Goal: Task Accomplishment & Management: Complete application form

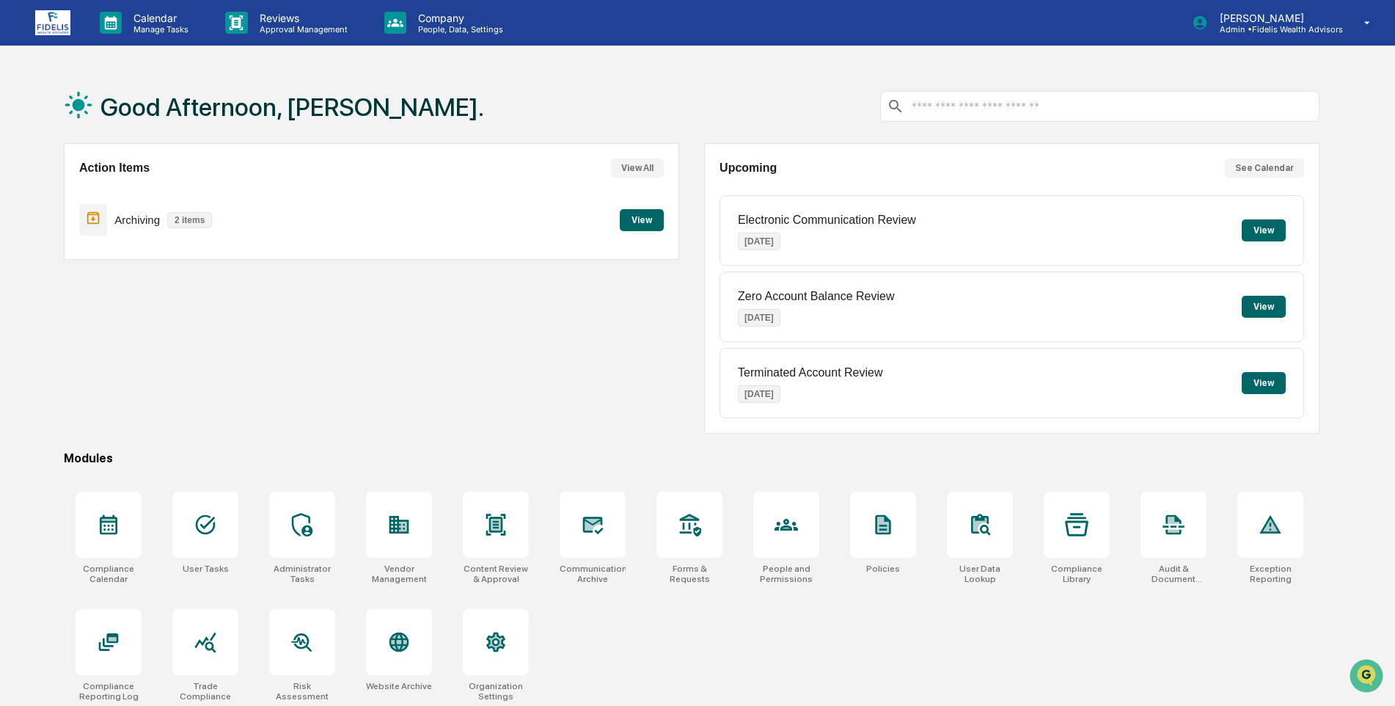
click at [643, 219] on button "View" at bounding box center [642, 220] width 44 height 22
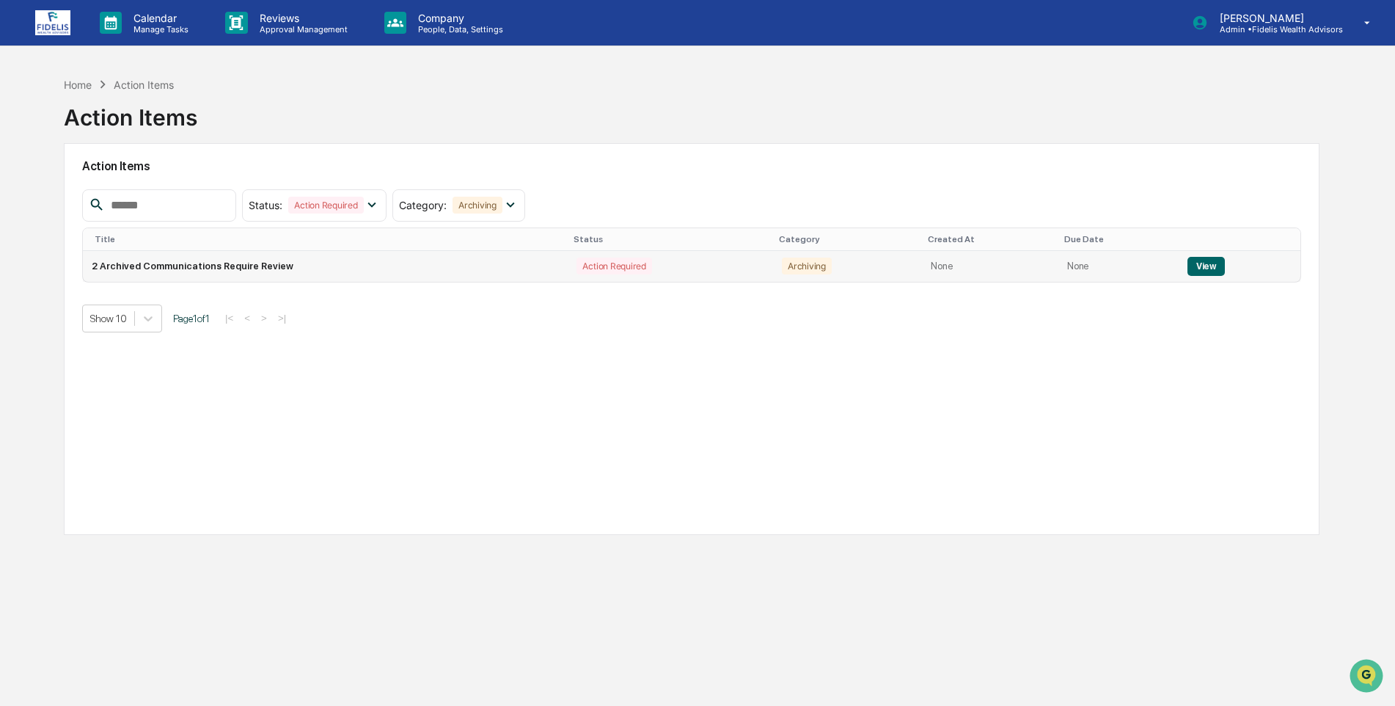
click at [1200, 261] on button "View" at bounding box center [1206, 266] width 37 height 19
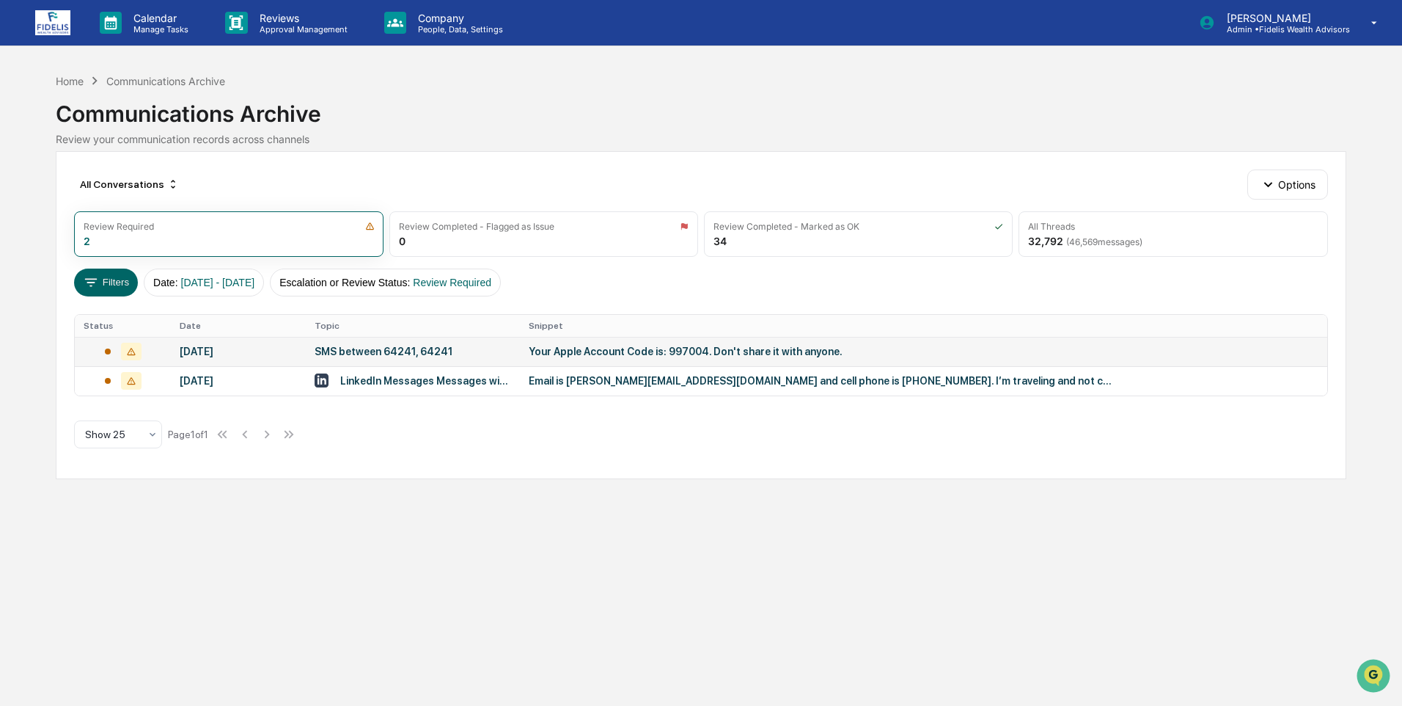
click at [87, 351] on div at bounding box center [123, 352] width 78 height 18
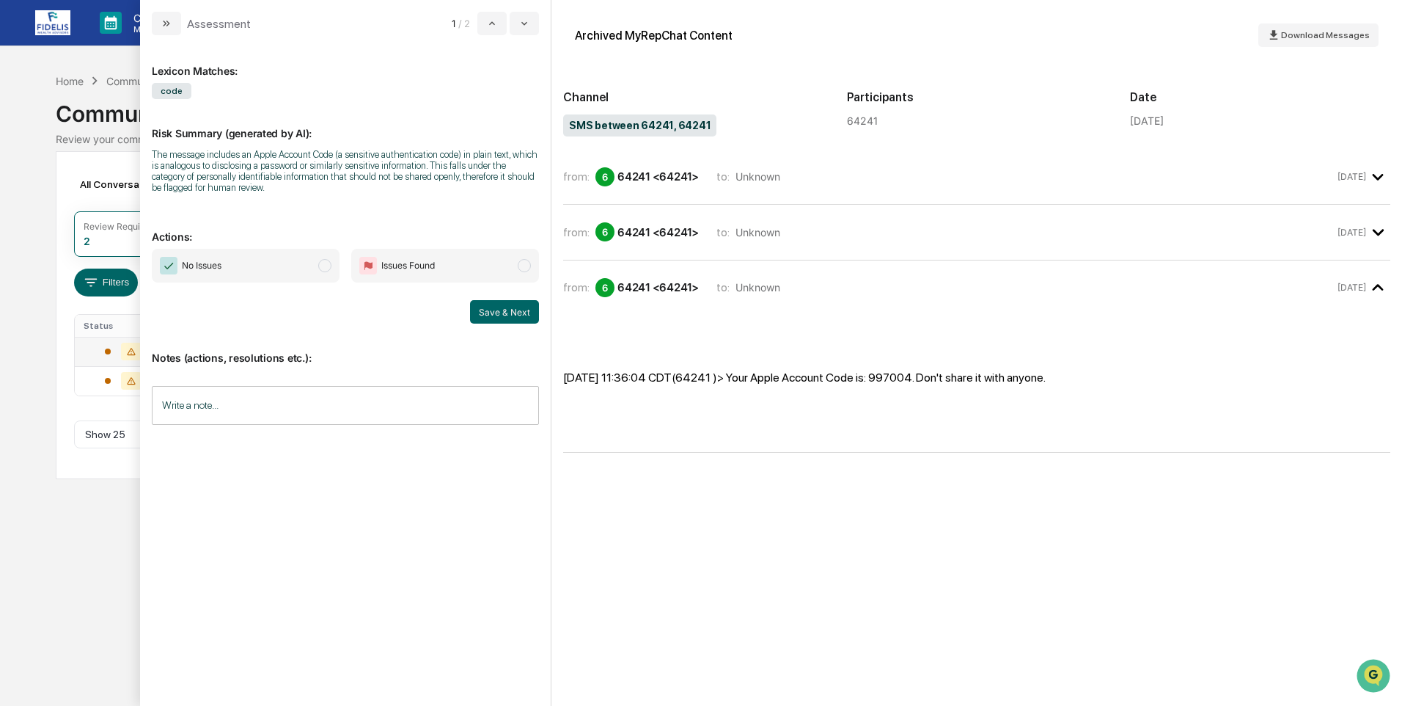
click at [326, 269] on span "modal" at bounding box center [324, 265] width 13 height 13
click at [295, 407] on input "Write a note..." at bounding box center [345, 405] width 387 height 39
drag, startPoint x: 258, startPoint y: 450, endPoint x: 93, endPoint y: 442, distance: 165.2
click at [93, 442] on body "Calendar Manage Tasks Reviews Approval Management Company People, Data, Setting…" at bounding box center [701, 353] width 1402 height 706
copy span "**********"
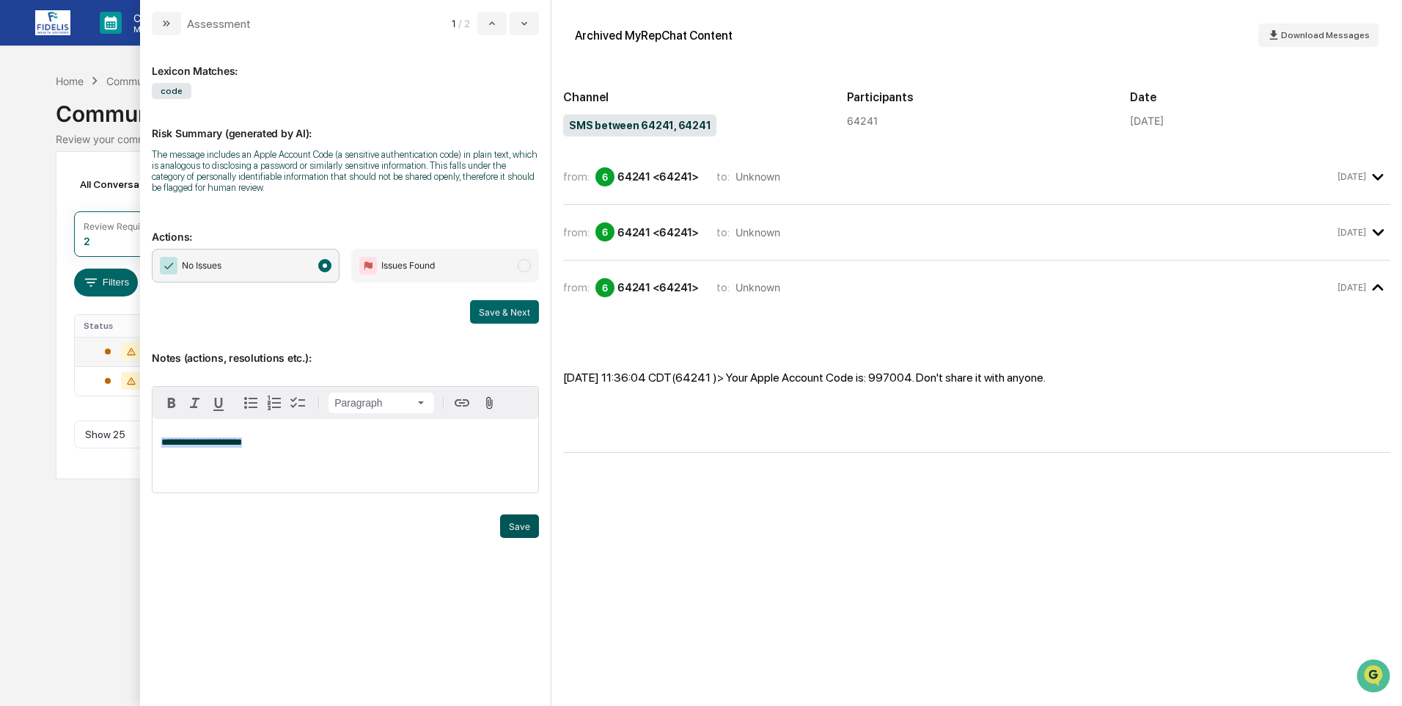
click at [523, 524] on button "Save" at bounding box center [519, 525] width 39 height 23
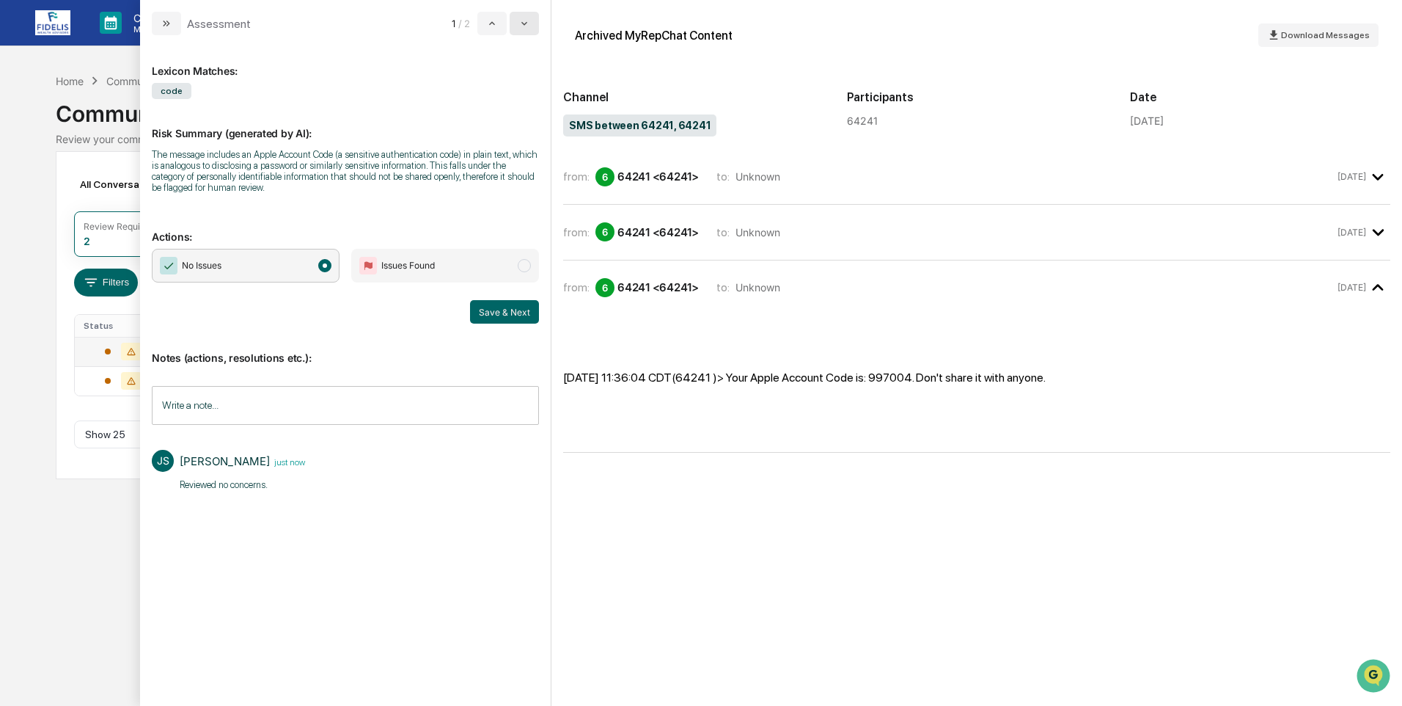
click at [520, 26] on icon "modal" at bounding box center [525, 24] width 12 height 12
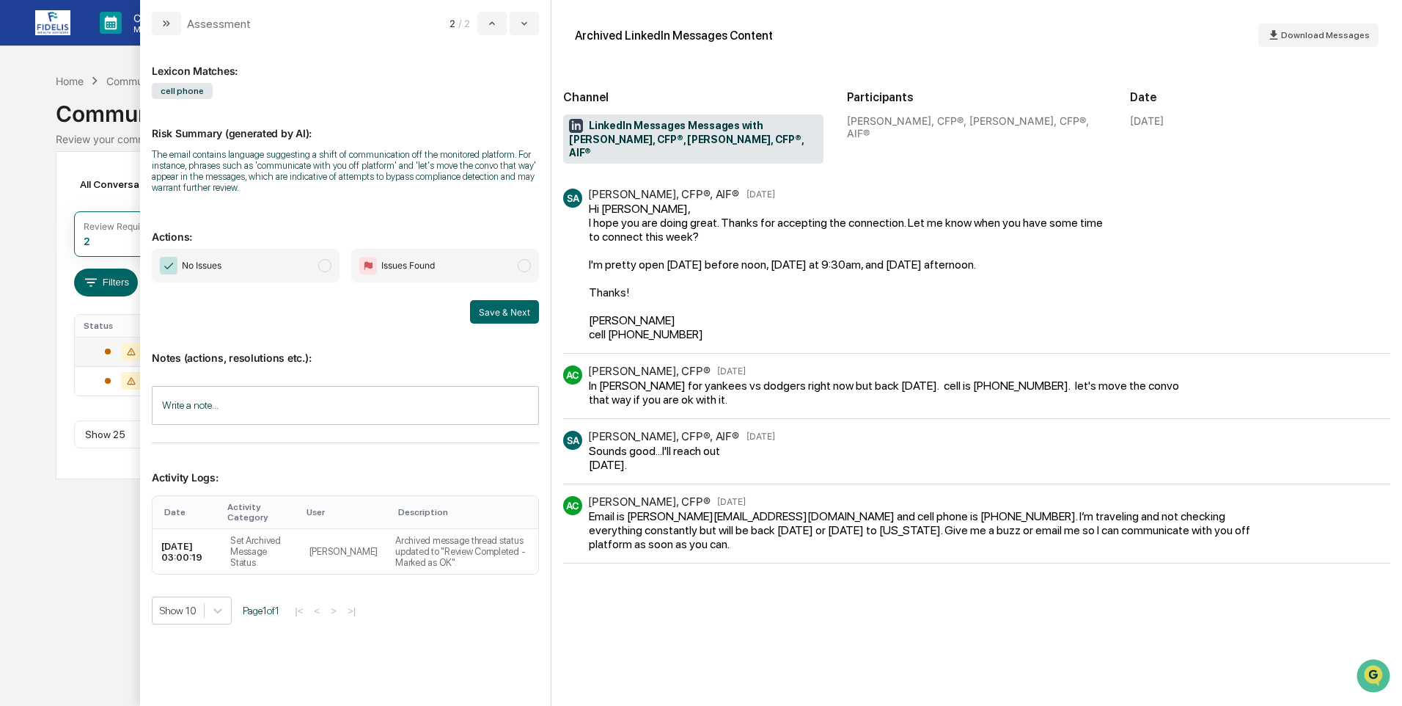
click at [213, 412] on input "Write a note..." at bounding box center [345, 405] width 387 height 39
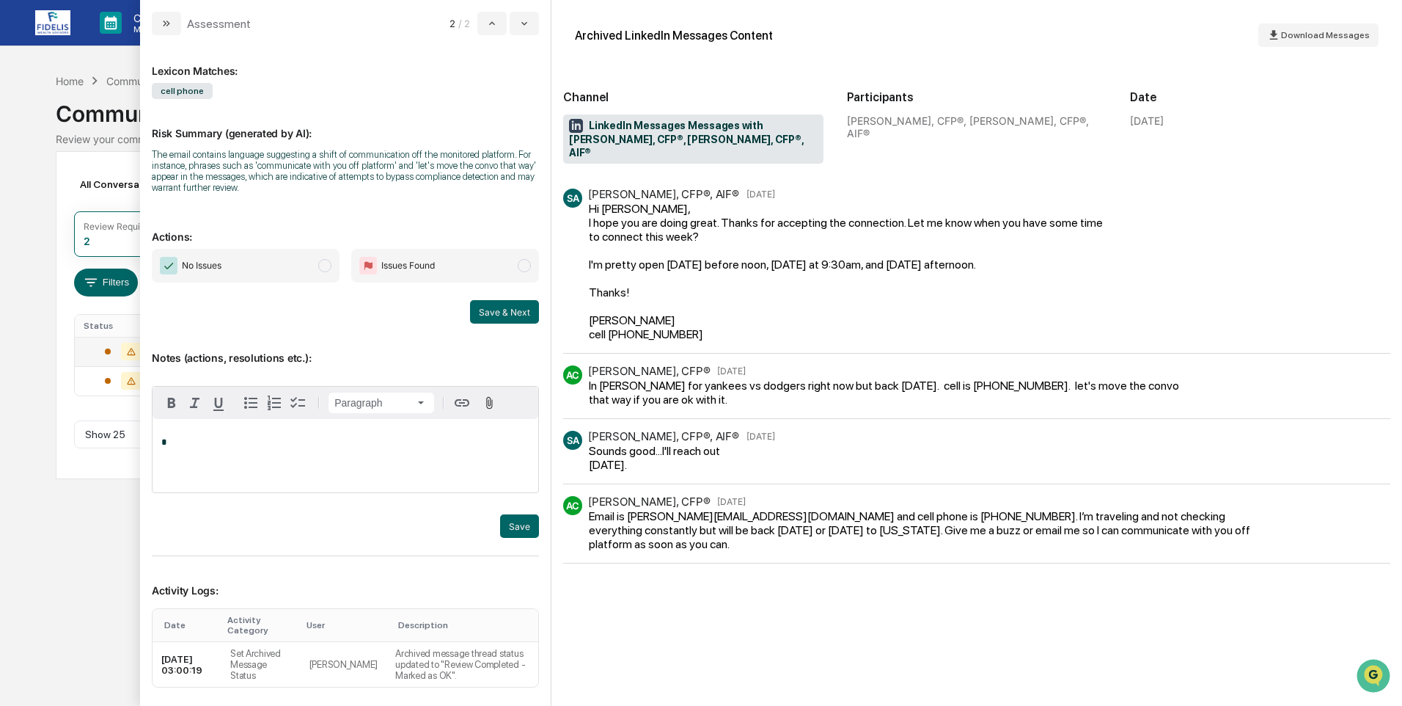
paste div "modal"
click at [517, 526] on button "Save" at bounding box center [519, 525] width 39 height 23
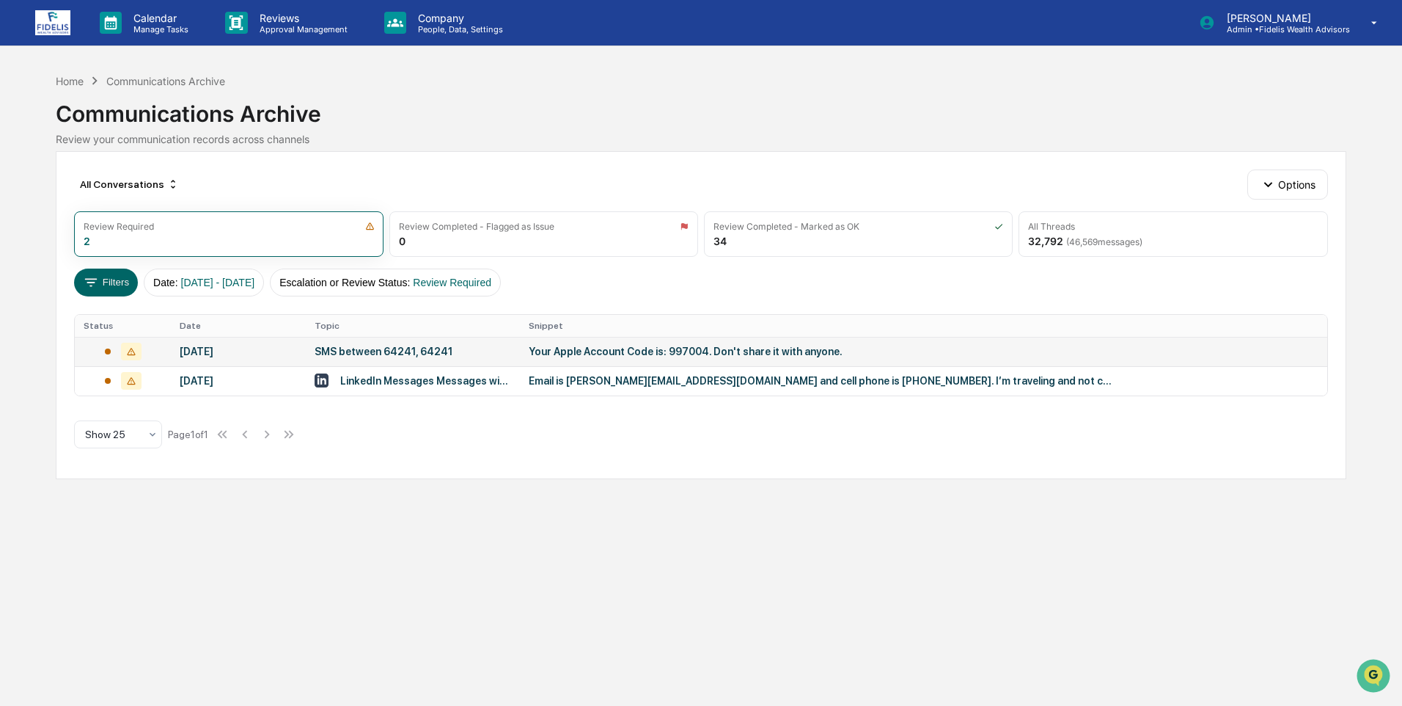
click at [11, 303] on div "Calendar Manage Tasks Reviews Approval Management Company People, Data, Setting…" at bounding box center [701, 353] width 1402 height 706
click at [143, 242] on div "Review Required 2" at bounding box center [228, 233] width 309 height 45
click at [88, 351] on div at bounding box center [123, 352] width 78 height 18
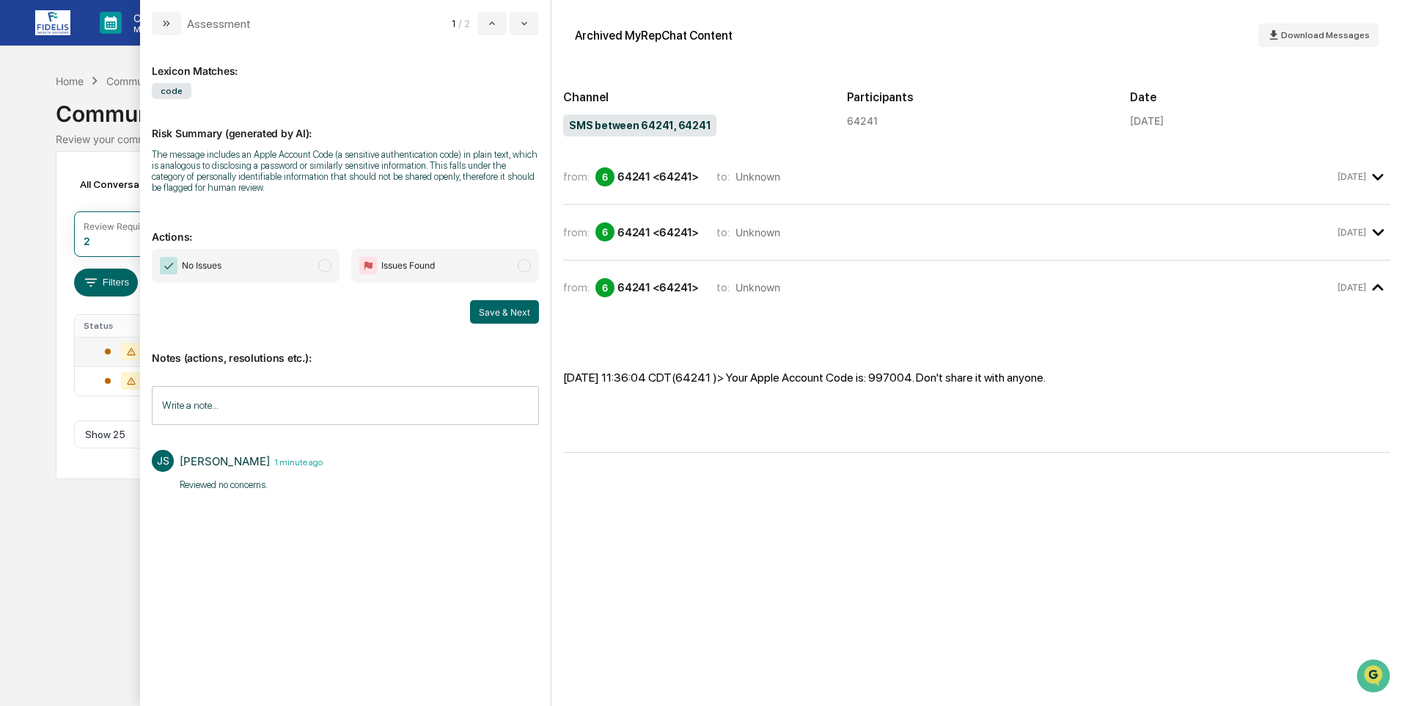
click at [321, 262] on span "modal" at bounding box center [324, 265] width 13 height 13
click at [301, 395] on input "Write a note..." at bounding box center [345, 405] width 387 height 39
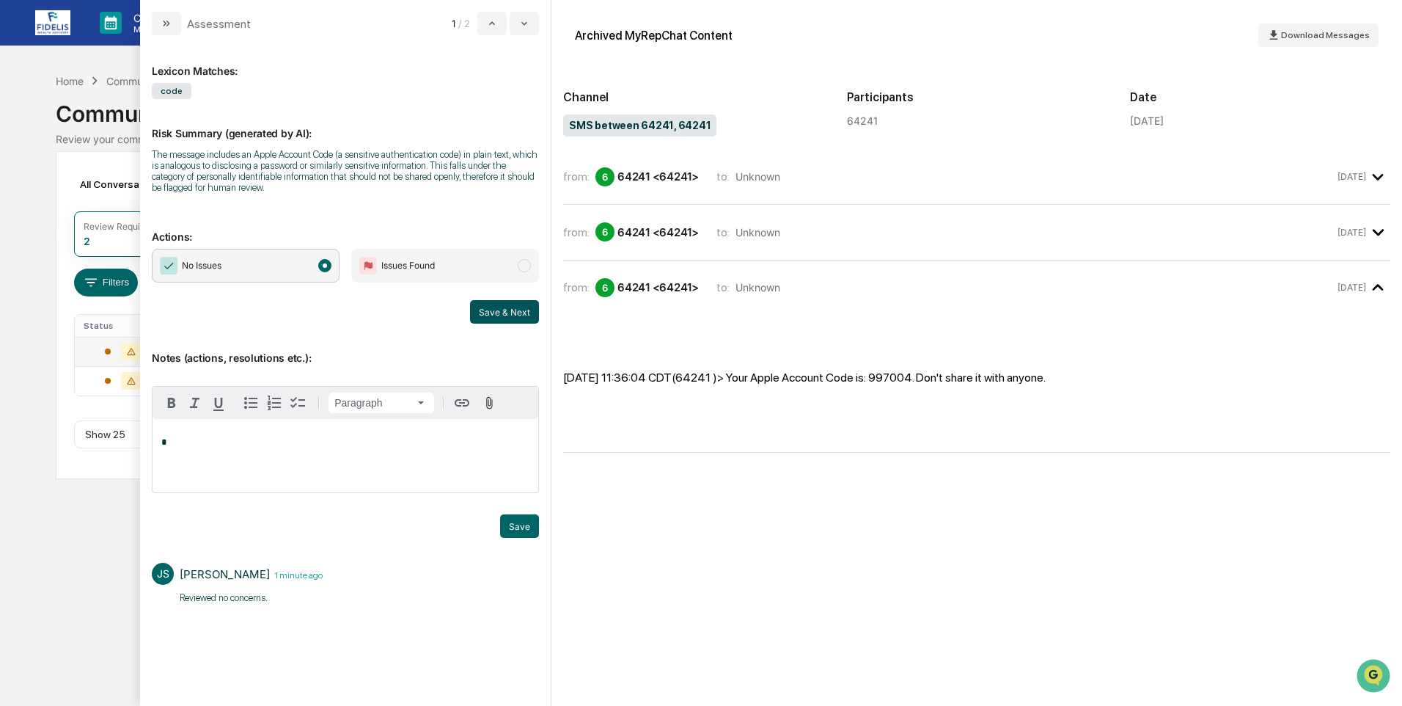
click at [500, 308] on button "Save & Next" at bounding box center [504, 311] width 69 height 23
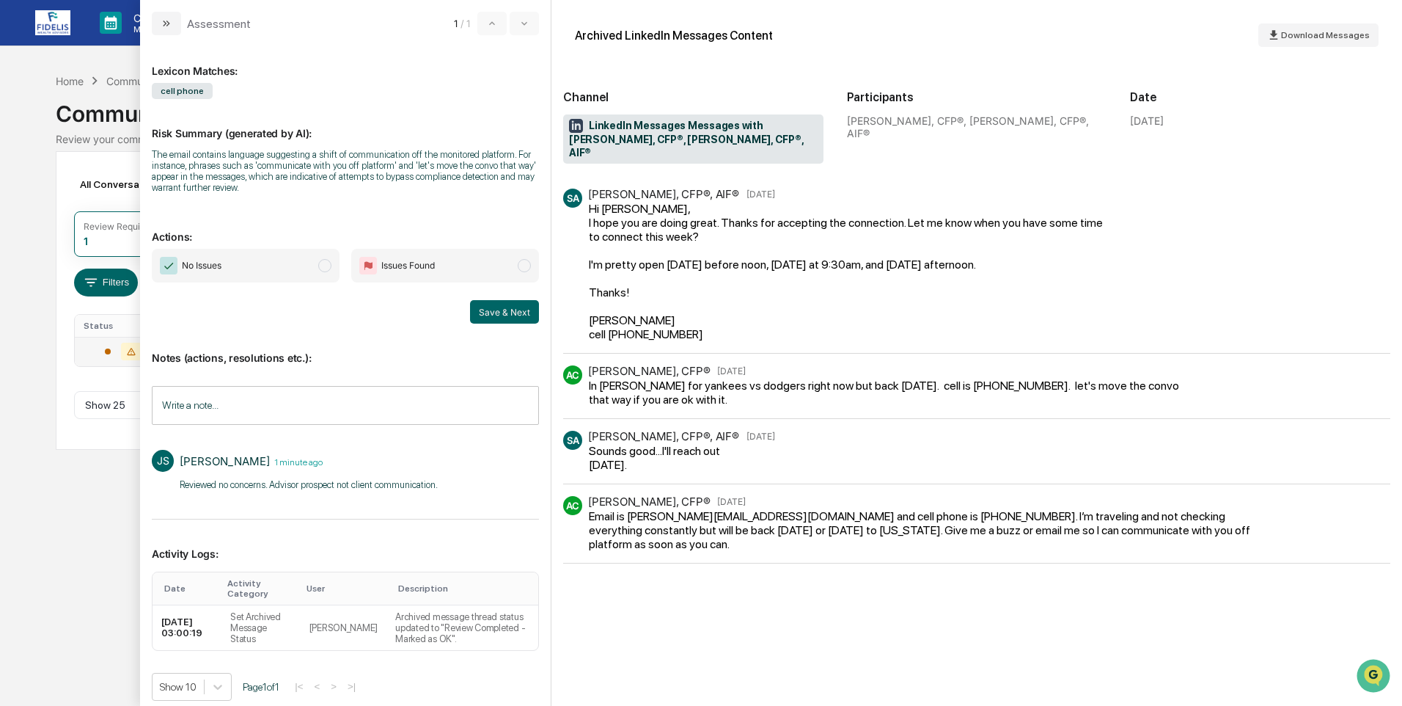
click at [210, 263] on span "No Issues" at bounding box center [202, 265] width 40 height 15
click at [490, 304] on button "Save & Next" at bounding box center [504, 311] width 69 height 23
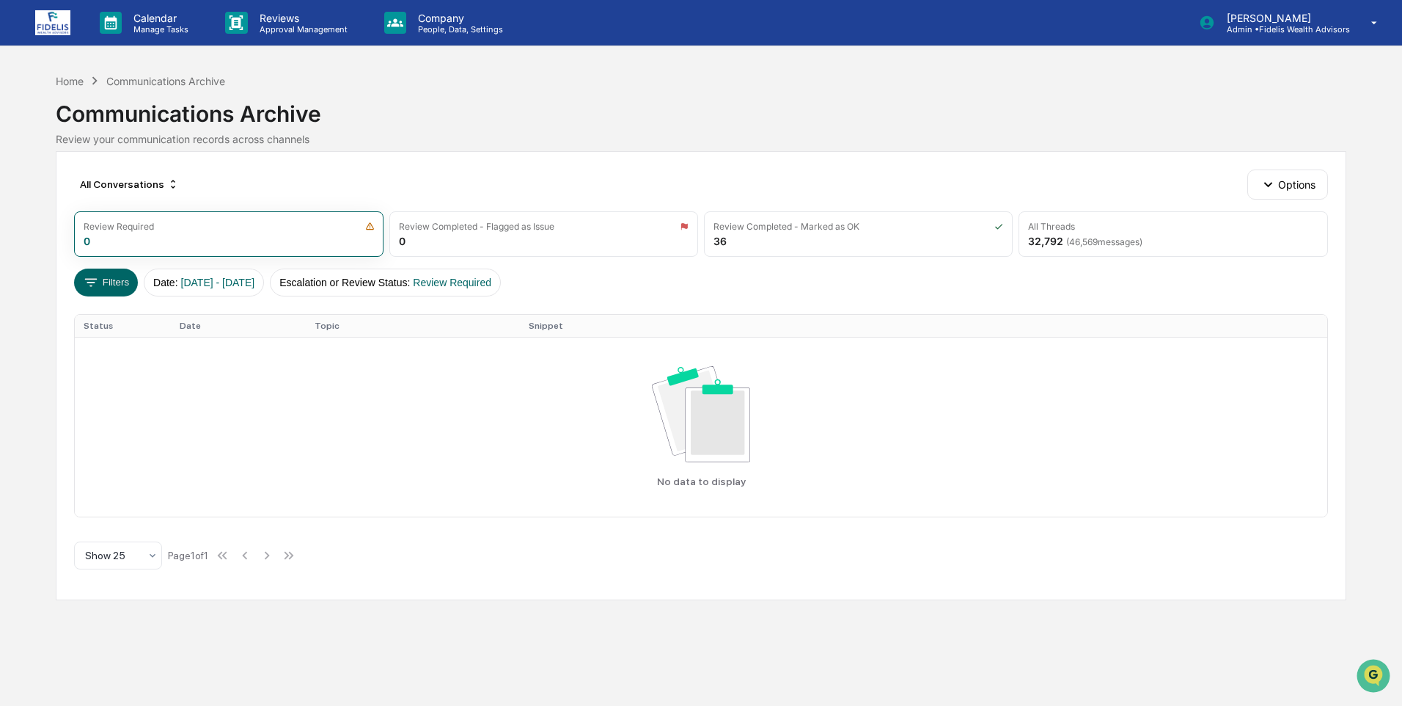
click at [73, 89] on div "Communications Archive" at bounding box center [701, 108] width 1290 height 38
click at [75, 79] on div "Home" at bounding box center [70, 81] width 28 height 12
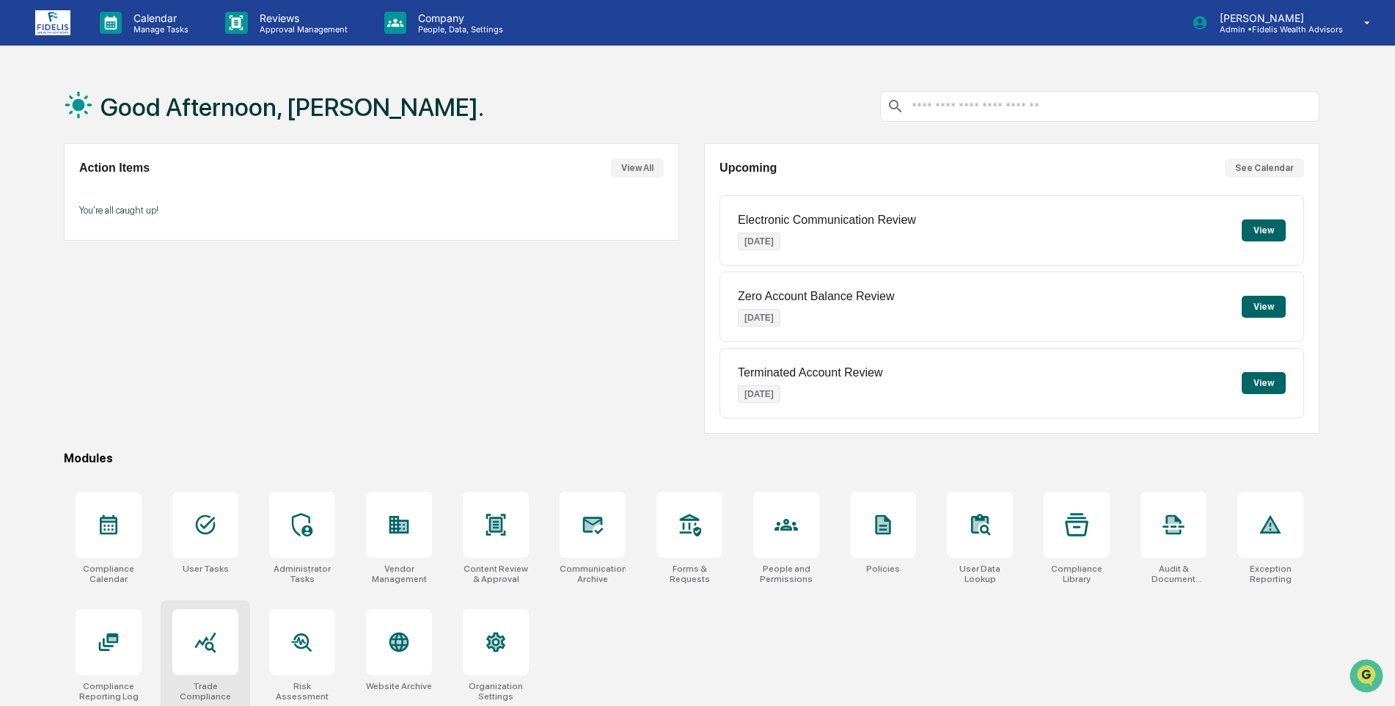
click at [197, 647] on icon at bounding box center [205, 641] width 23 height 23
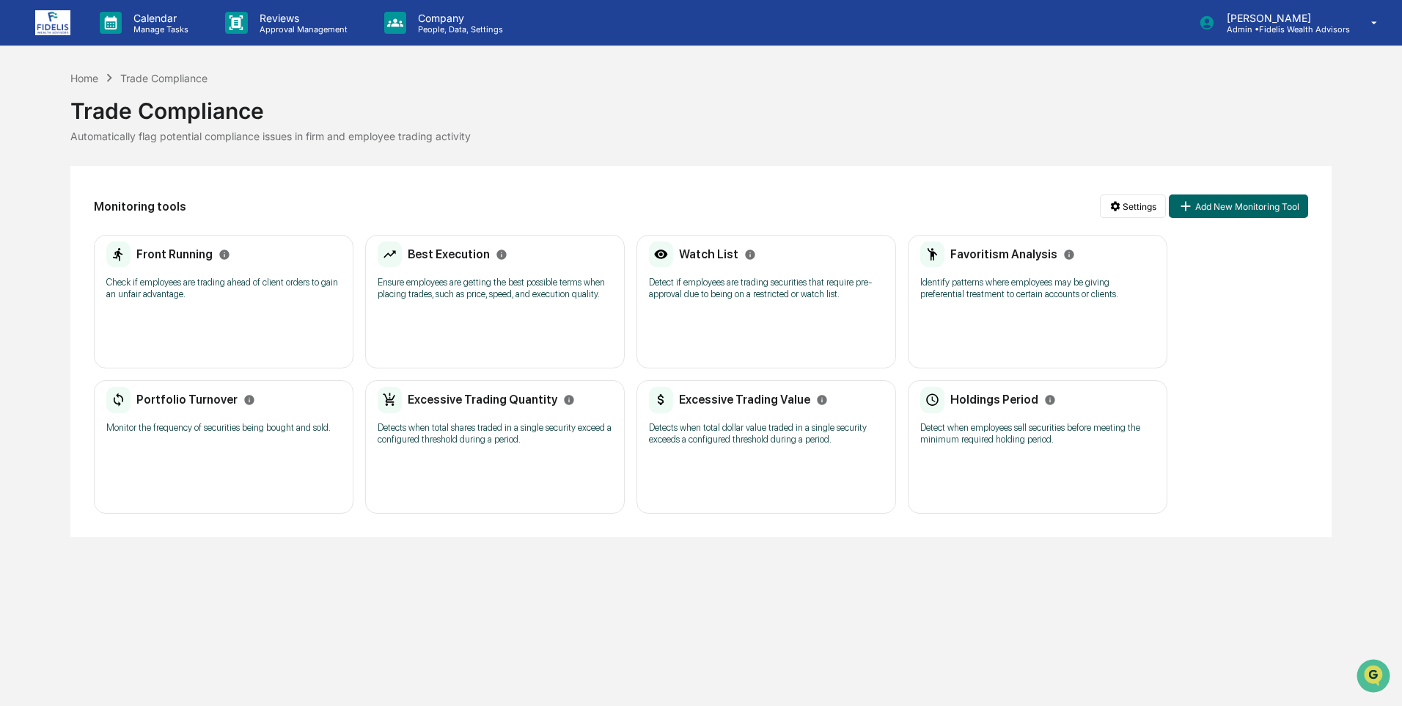
click at [276, 255] on div "Front Running" at bounding box center [223, 254] width 235 height 26
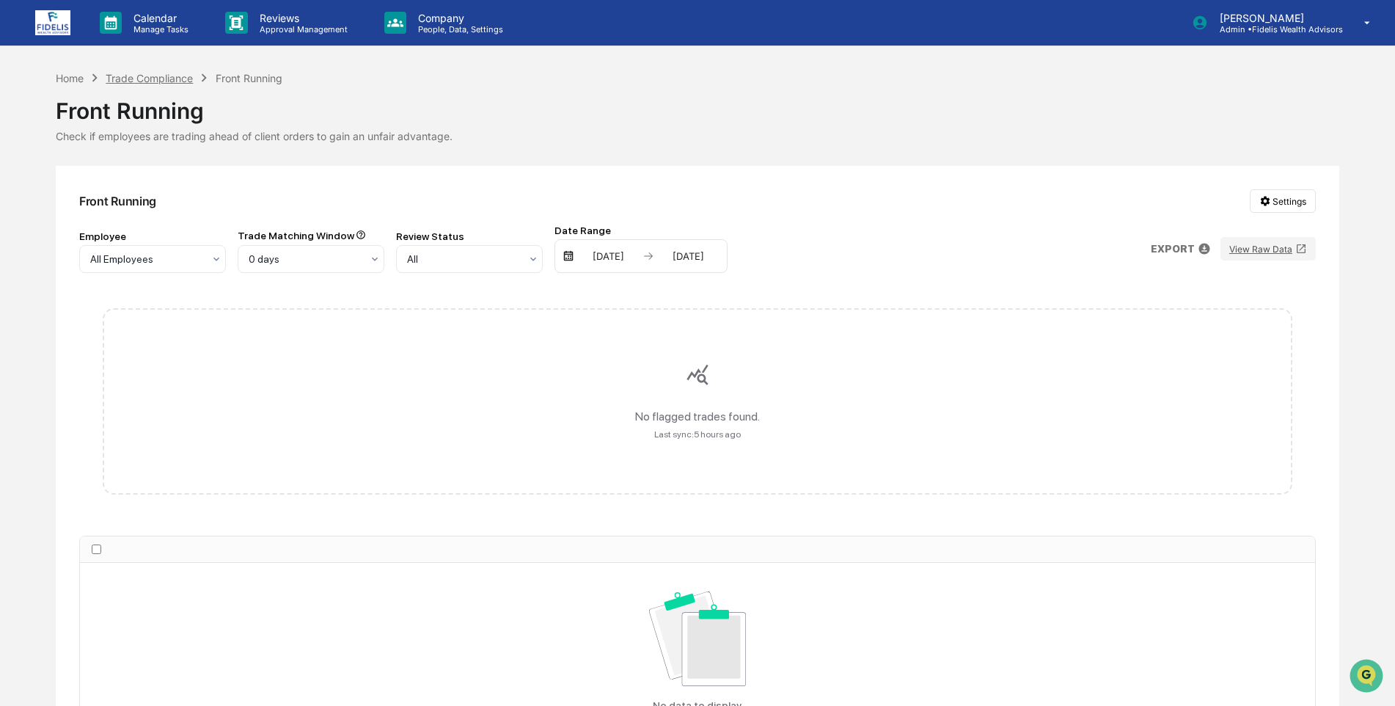
click at [122, 79] on div "Trade Compliance" at bounding box center [149, 78] width 87 height 12
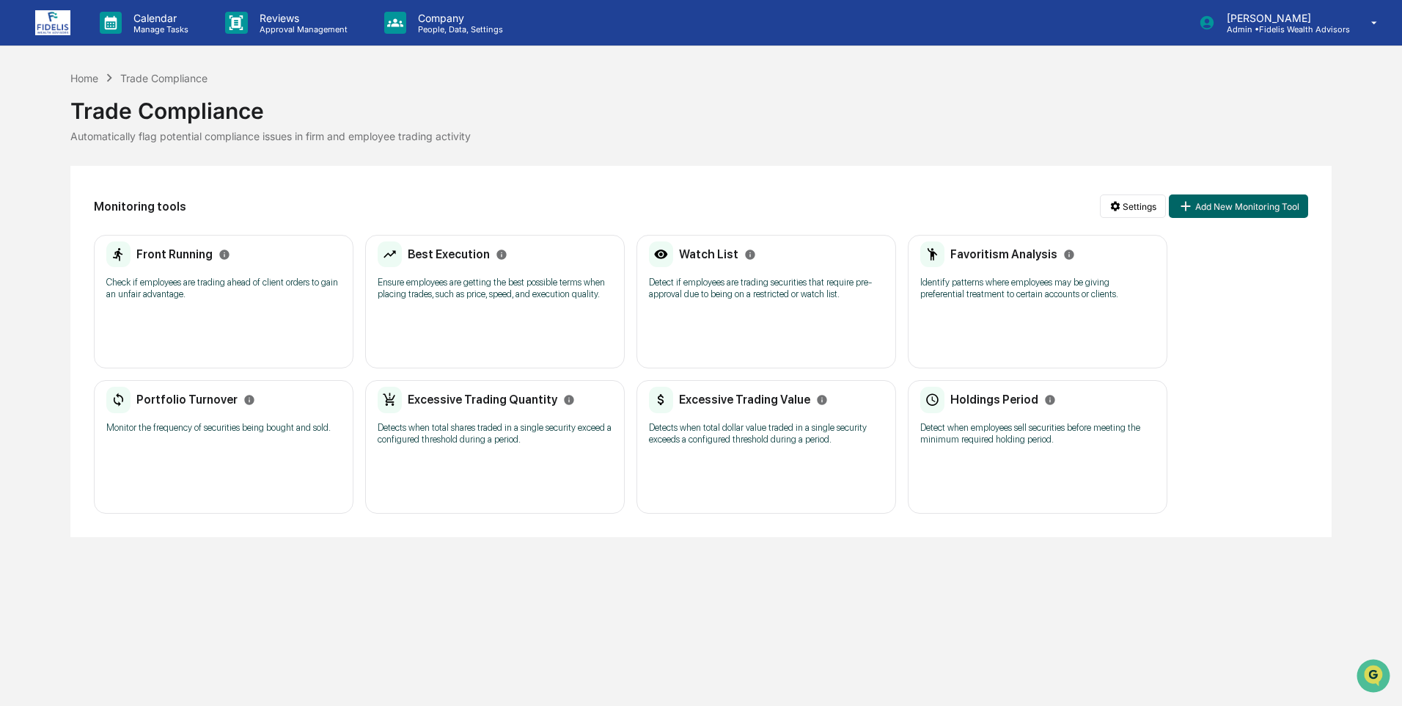
click at [736, 326] on div "Watch List Detect if employees are trading securities that require pre-approval…" at bounding box center [767, 301] width 260 height 133
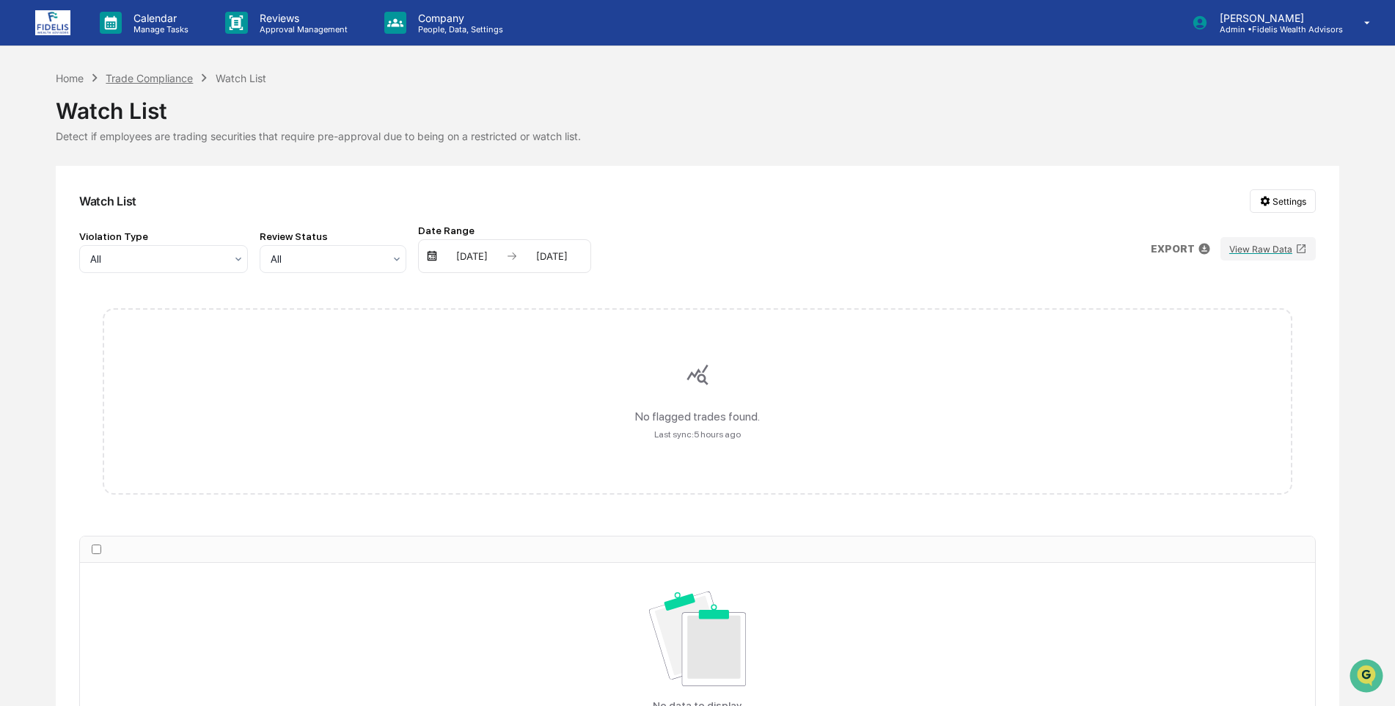
click at [145, 76] on div "Trade Compliance" at bounding box center [149, 78] width 87 height 12
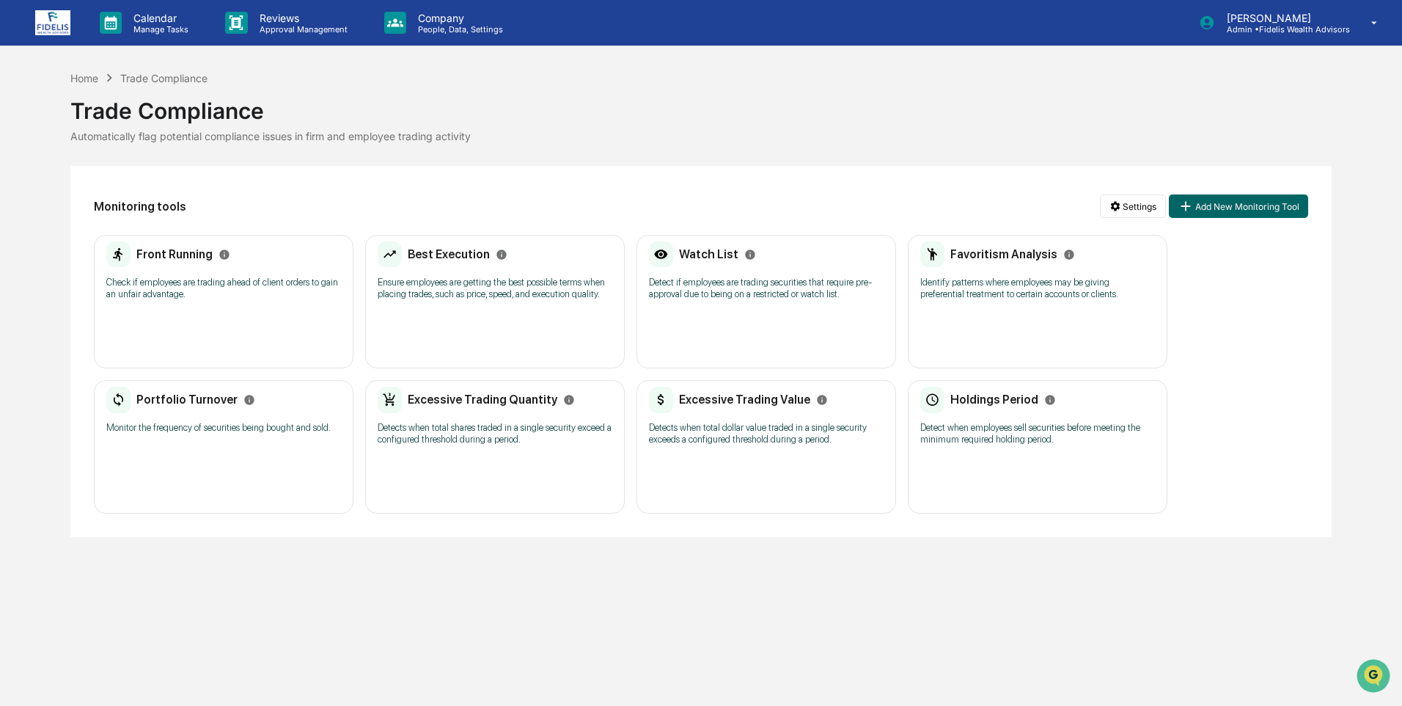
click at [466, 302] on div "Best Execution Ensure employees are getting the best possible terms when placin…" at bounding box center [495, 275] width 235 height 68
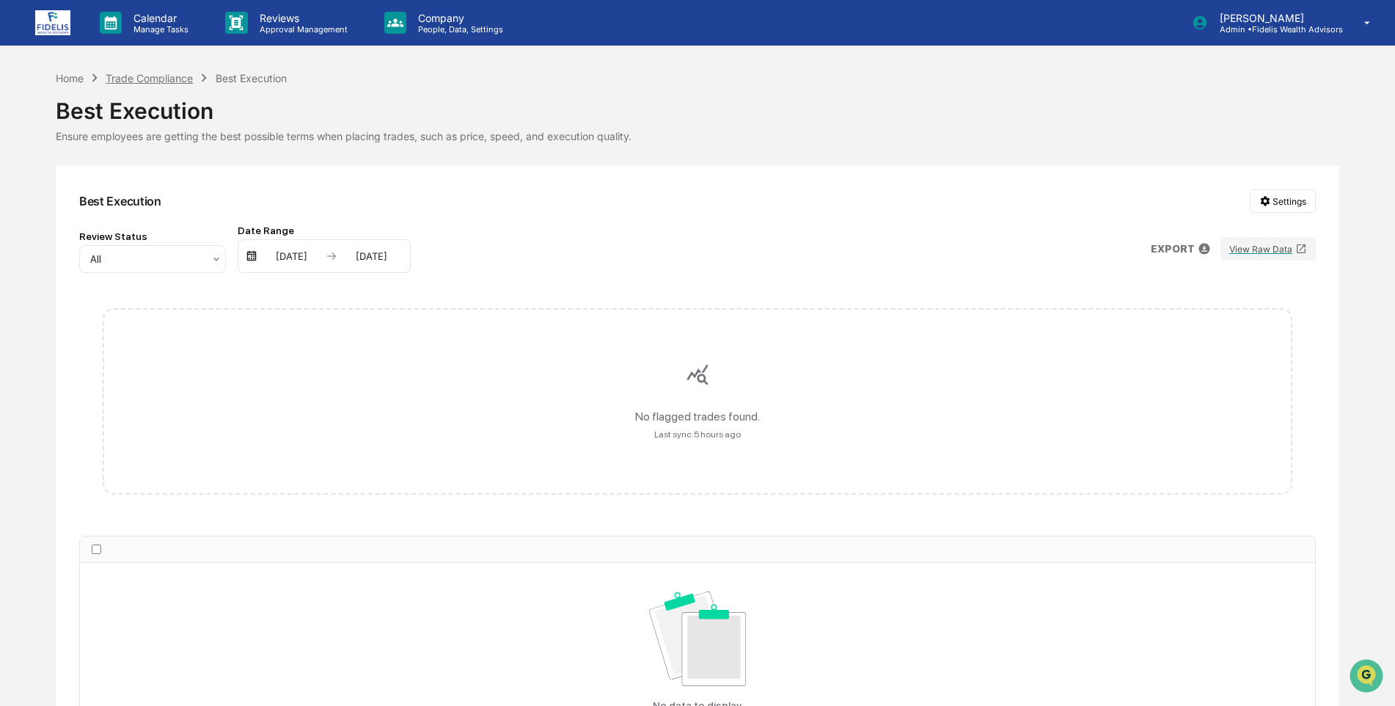
click at [154, 76] on div "Trade Compliance" at bounding box center [149, 78] width 87 height 12
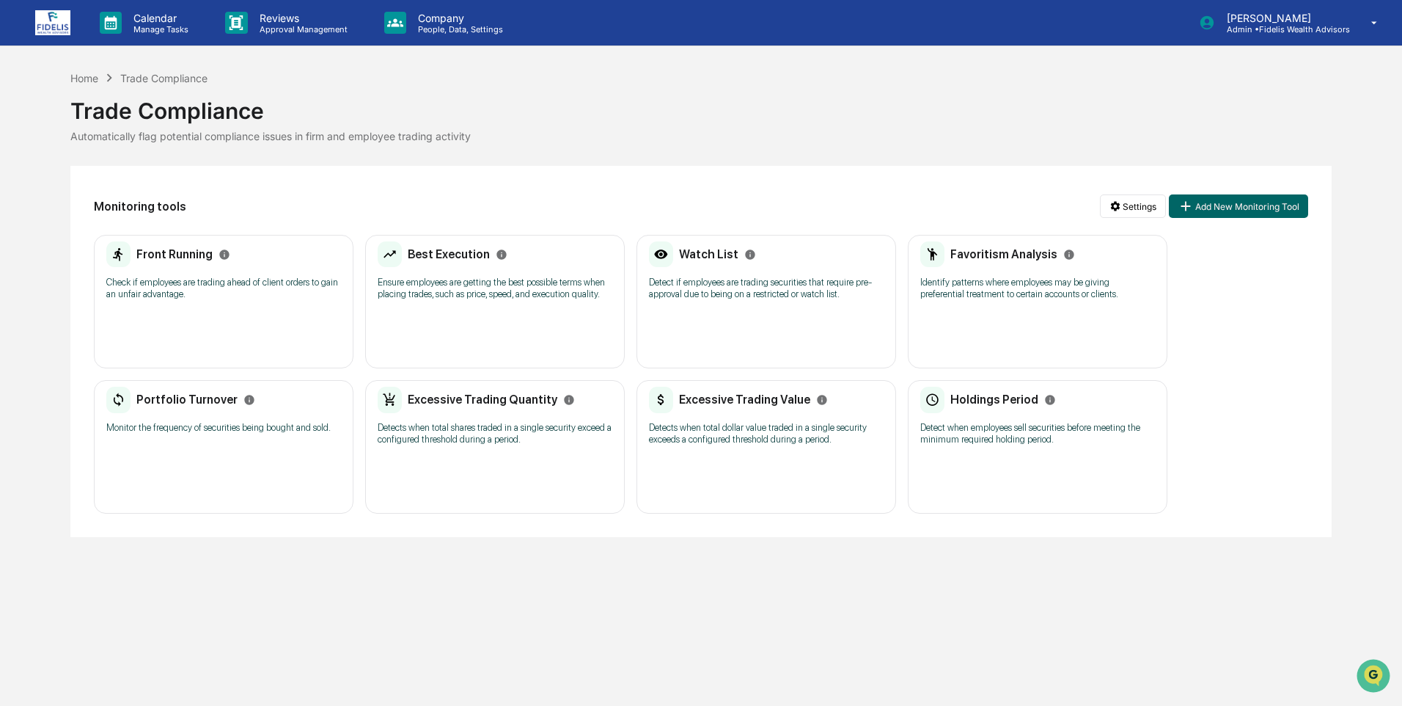
click at [1002, 296] on p "Identify patterns where employees may be giving preferential treatment to certa…" at bounding box center [1038, 288] width 235 height 23
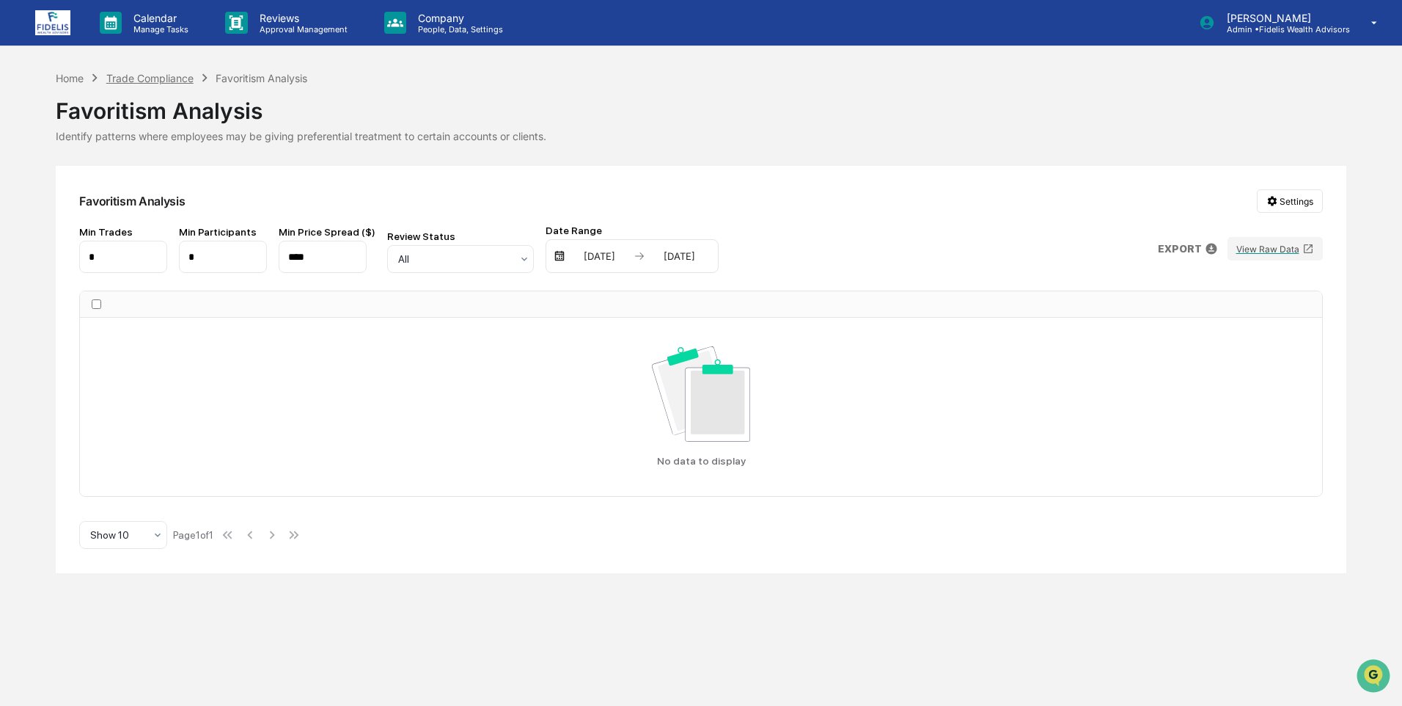
click at [116, 79] on div "Trade Compliance" at bounding box center [149, 78] width 87 height 12
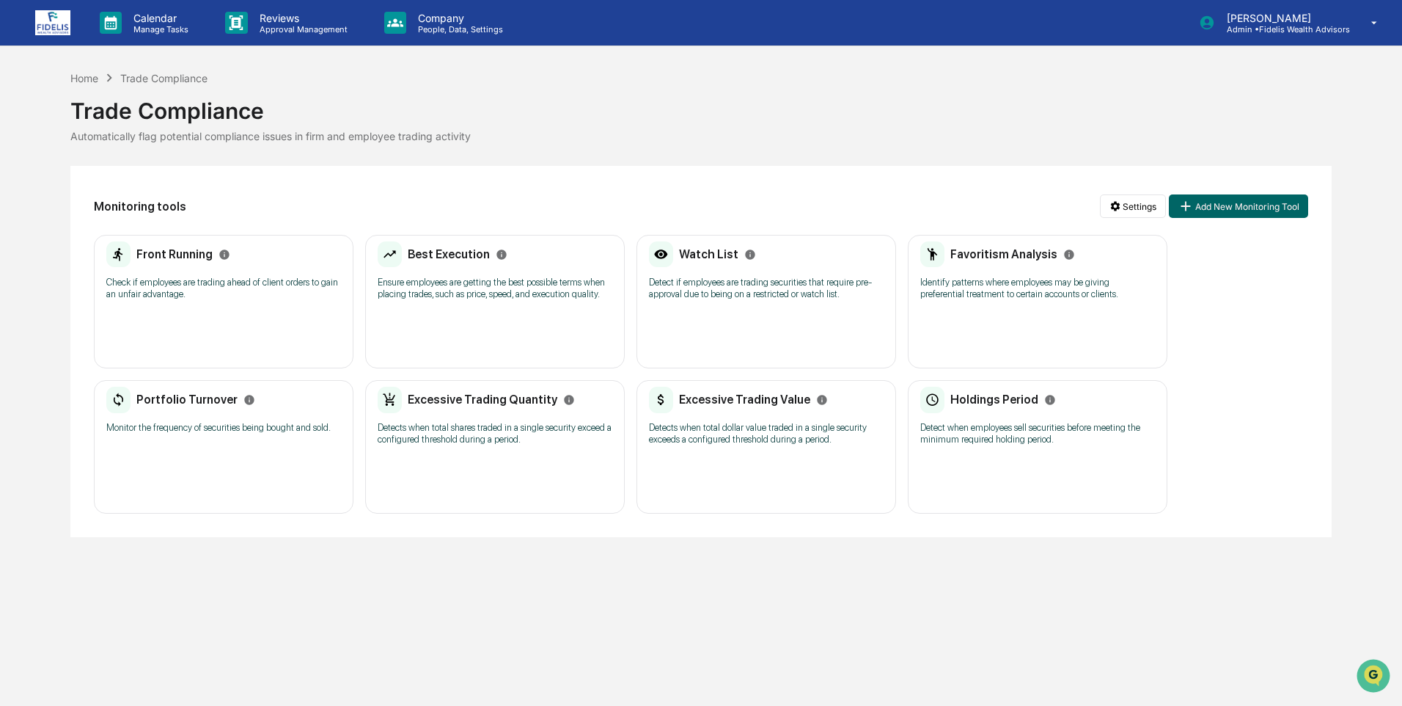
click at [723, 425] on p "Detects when total dollar value traded in a single security exceeds a configure…" at bounding box center [766, 433] width 235 height 23
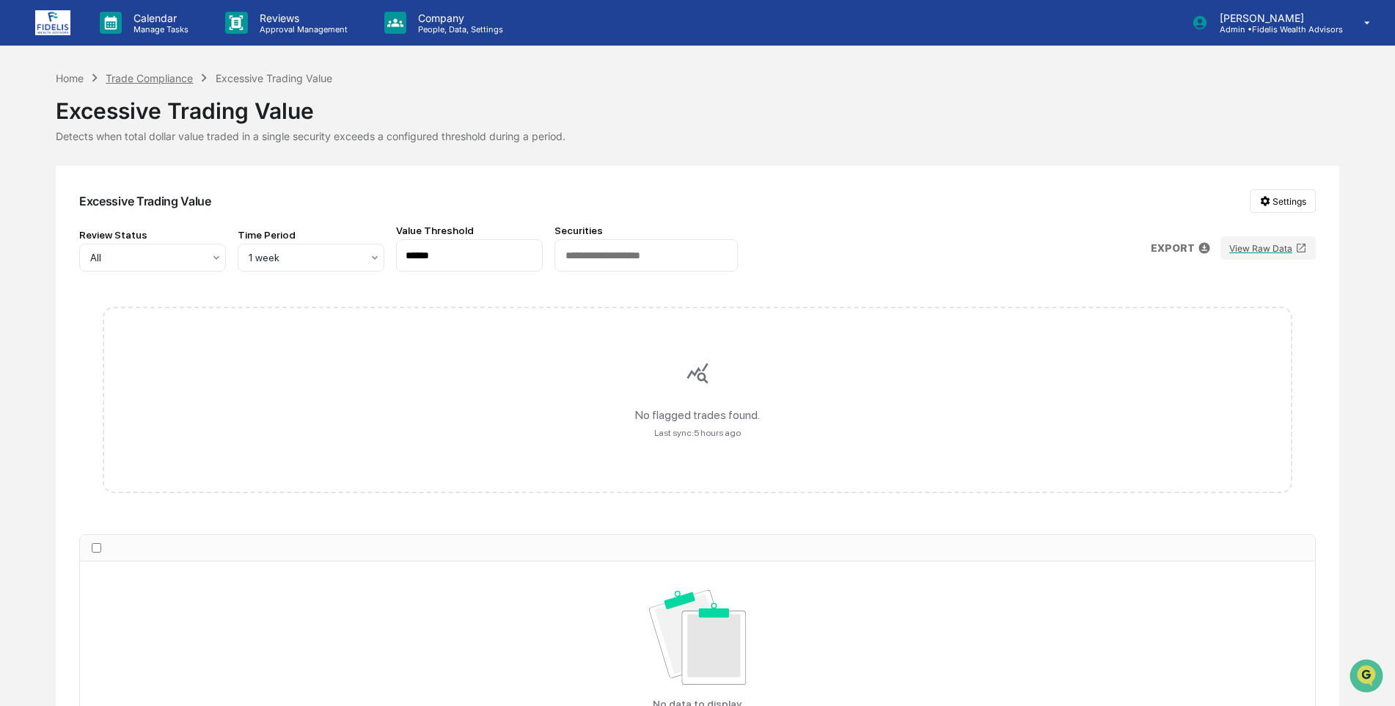
click at [128, 75] on div "Trade Compliance" at bounding box center [149, 78] width 87 height 12
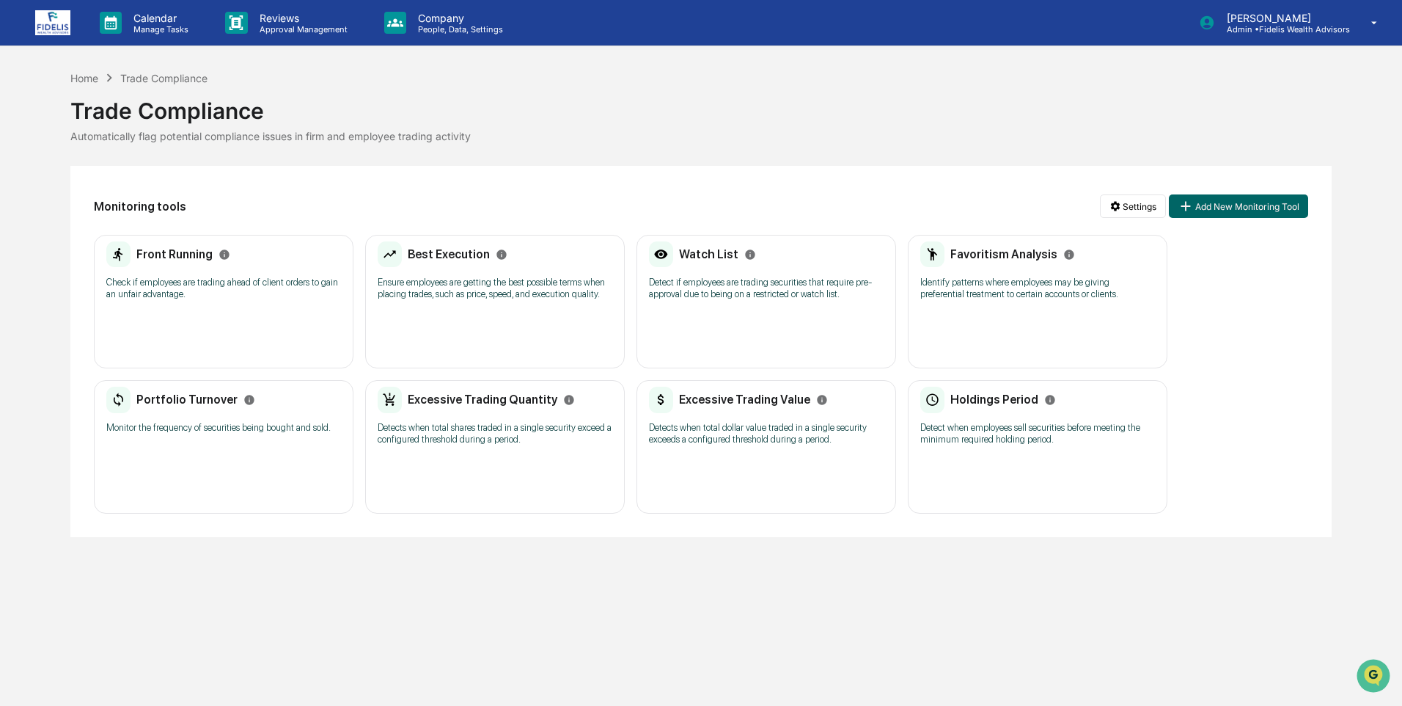
click at [210, 460] on div "Portfolio Turnover Monitor the frequency of securities being bought and sold. N…" at bounding box center [224, 446] width 260 height 133
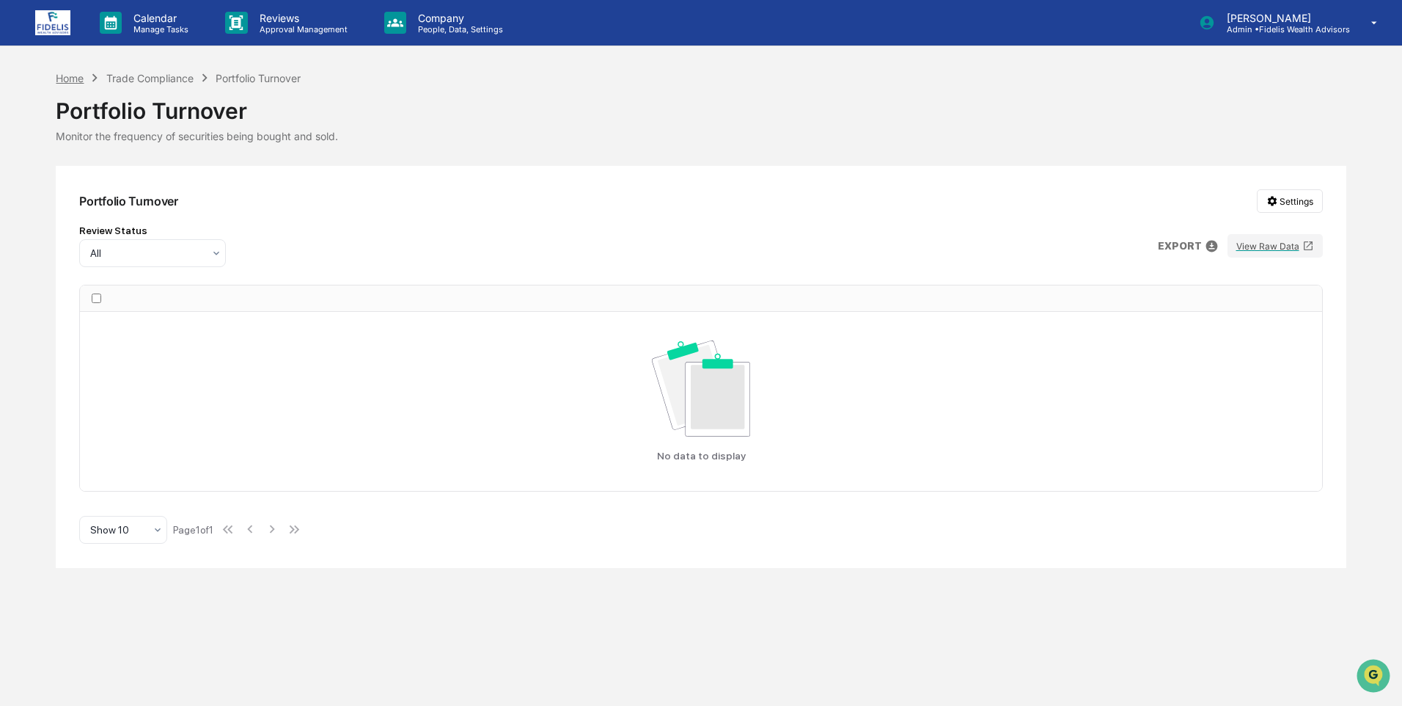
click at [67, 79] on div "Home" at bounding box center [70, 78] width 28 height 12
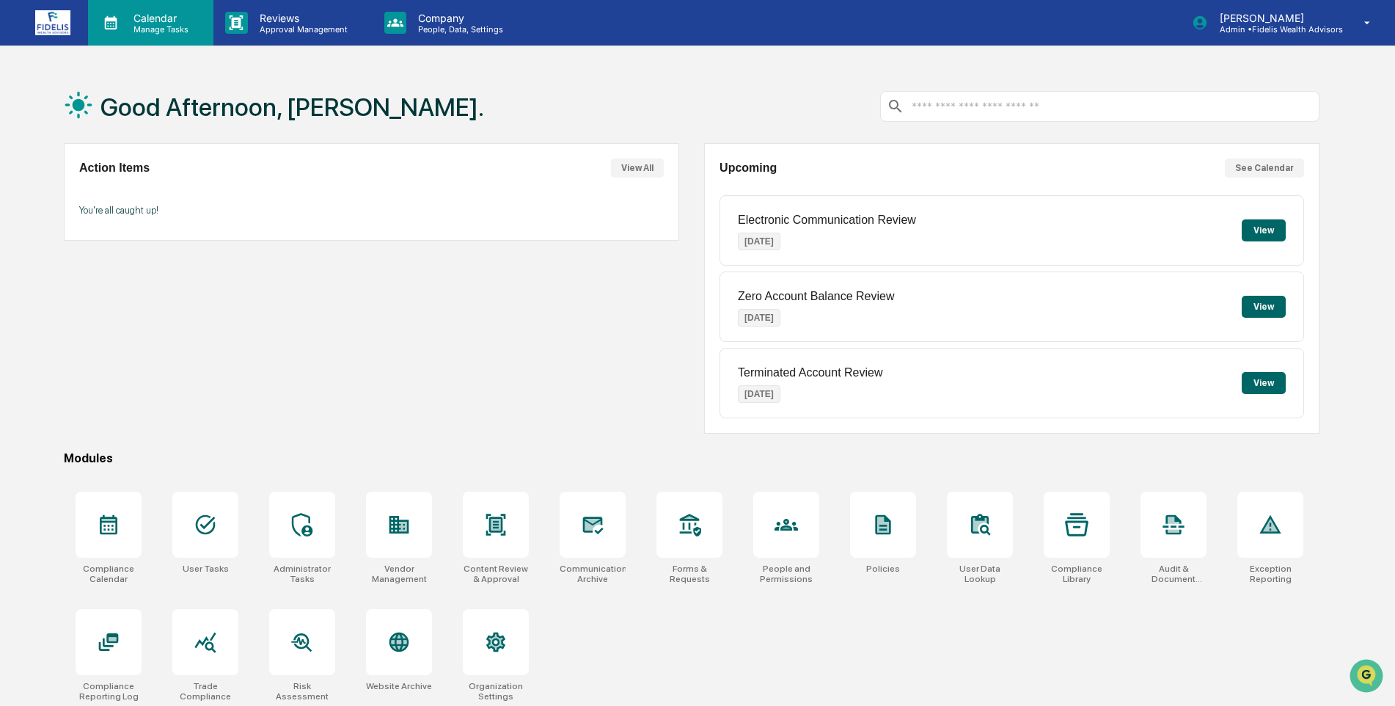
click at [143, 23] on p "Calendar" at bounding box center [159, 18] width 74 height 12
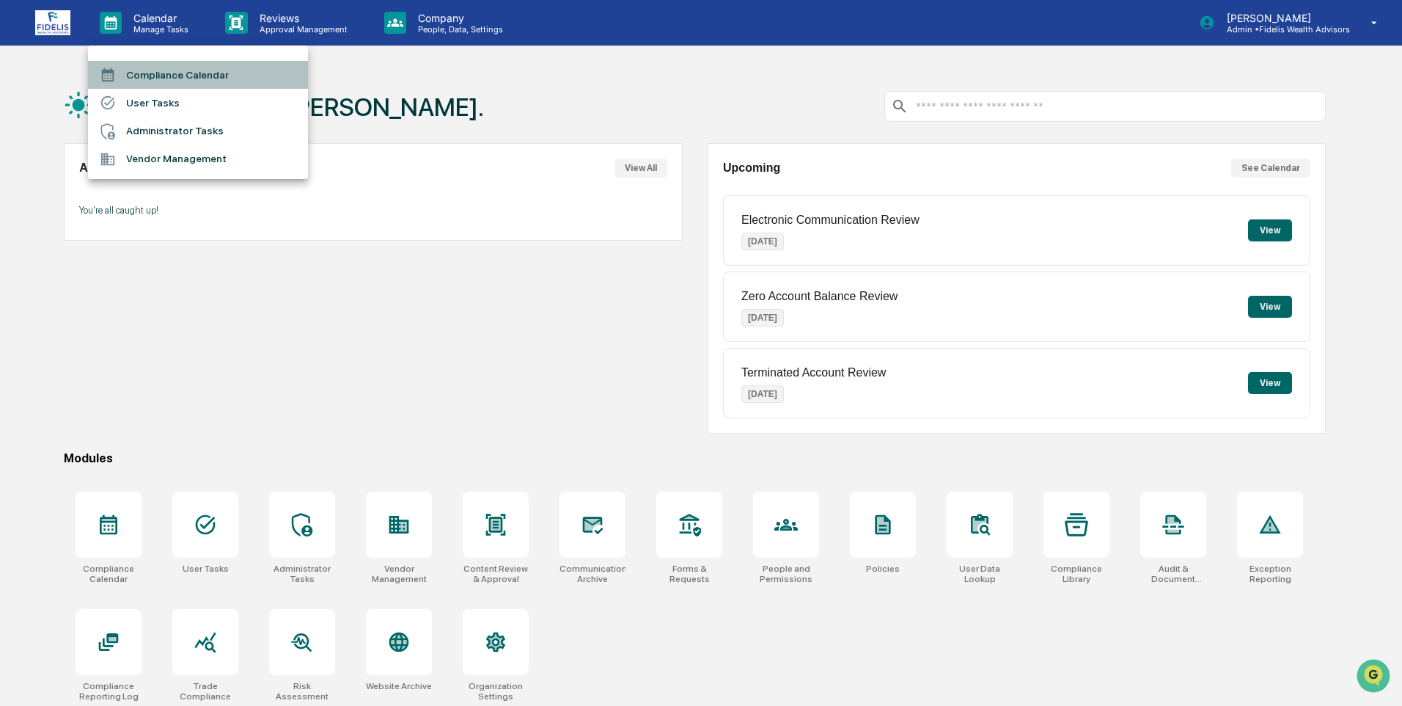
click at [153, 68] on li "Compliance Calendar" at bounding box center [198, 75] width 220 height 28
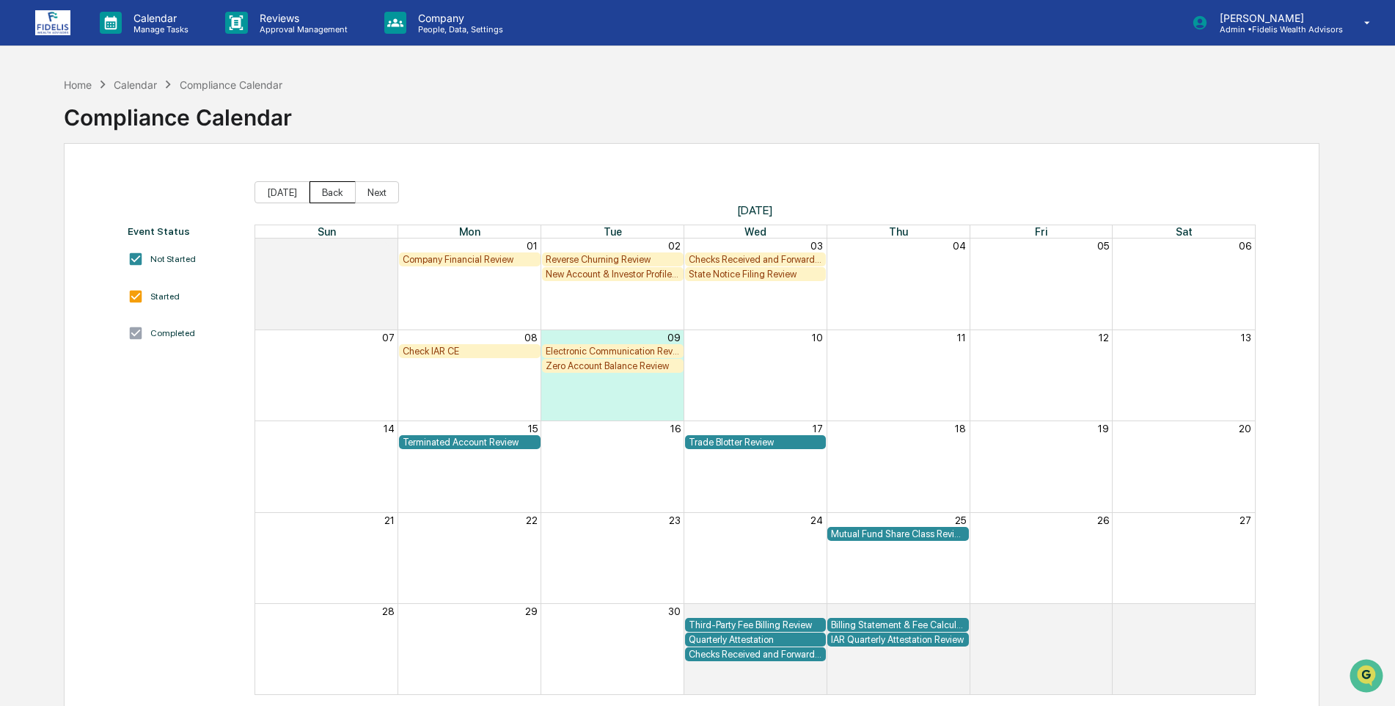
click at [326, 191] on button "Back" at bounding box center [333, 192] width 46 height 22
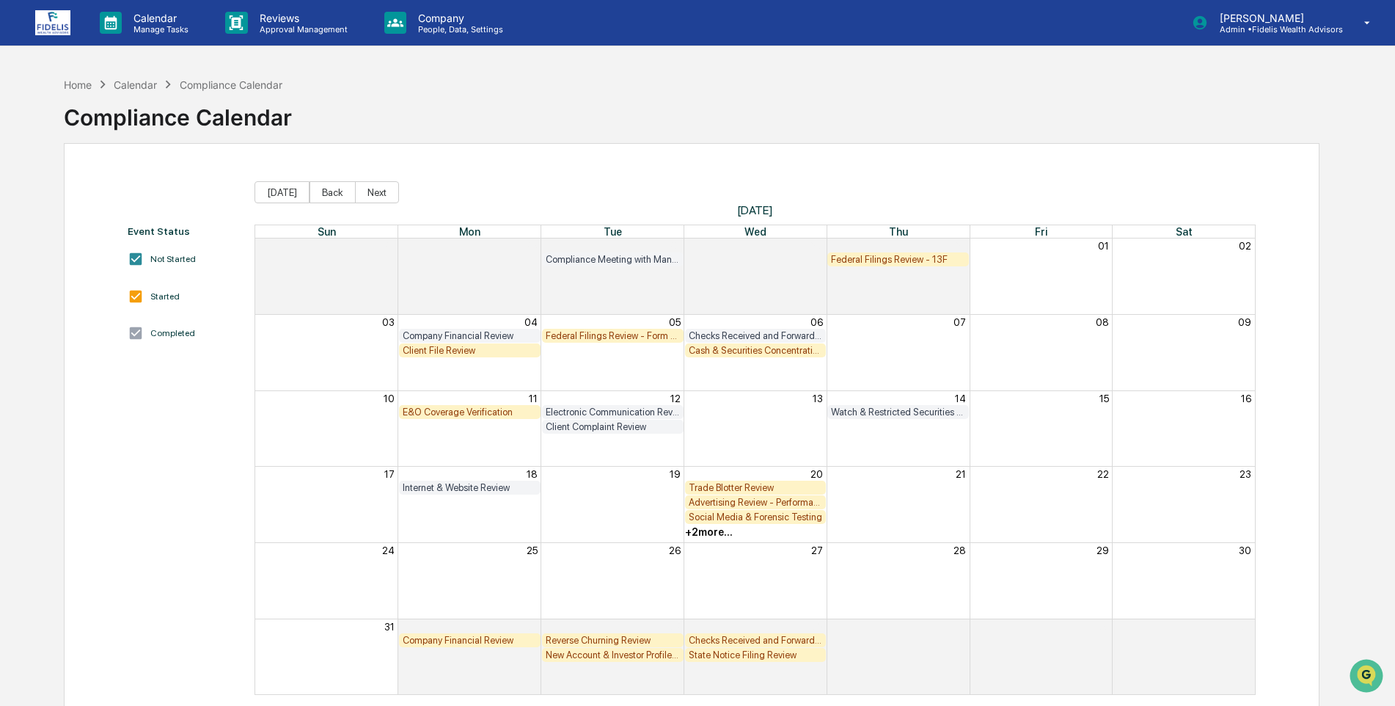
click at [457, 412] on div "E&O Coverage Verification" at bounding box center [470, 411] width 134 height 11
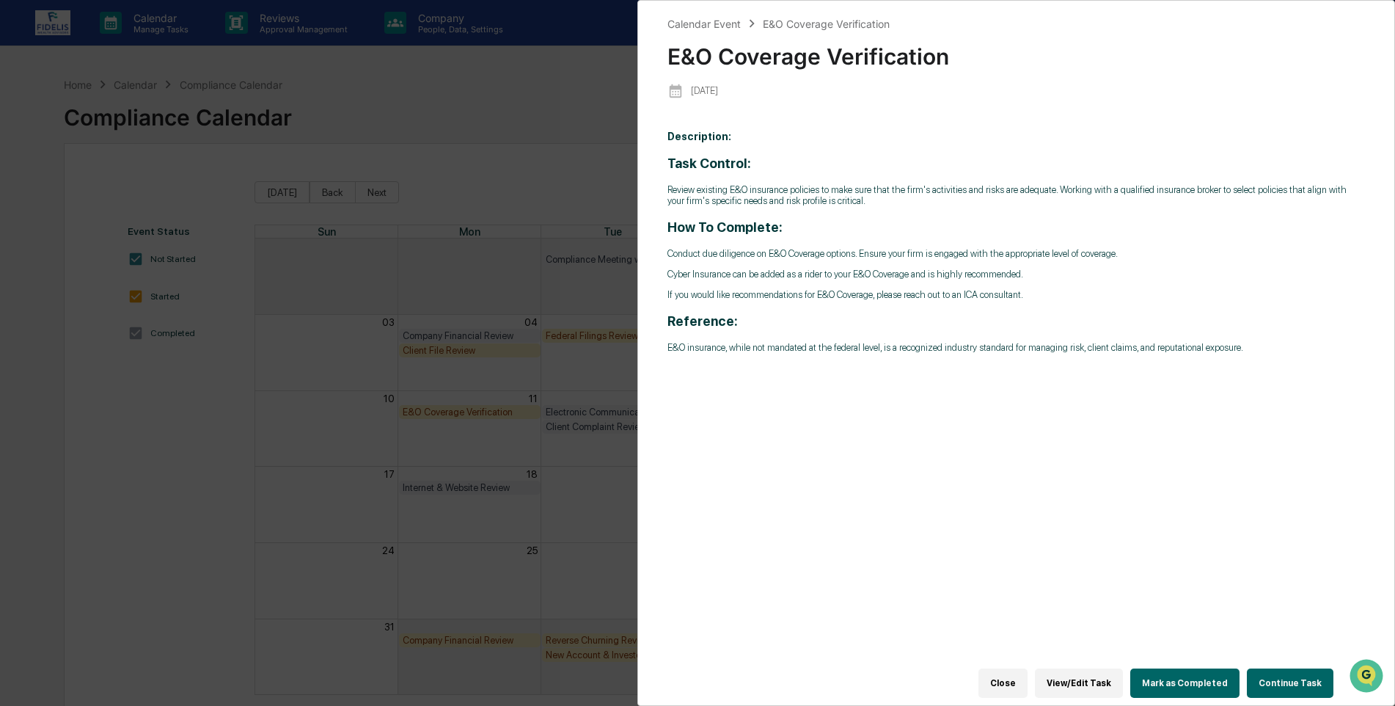
click at [1174, 670] on button "Mark as Completed" at bounding box center [1184, 682] width 109 height 29
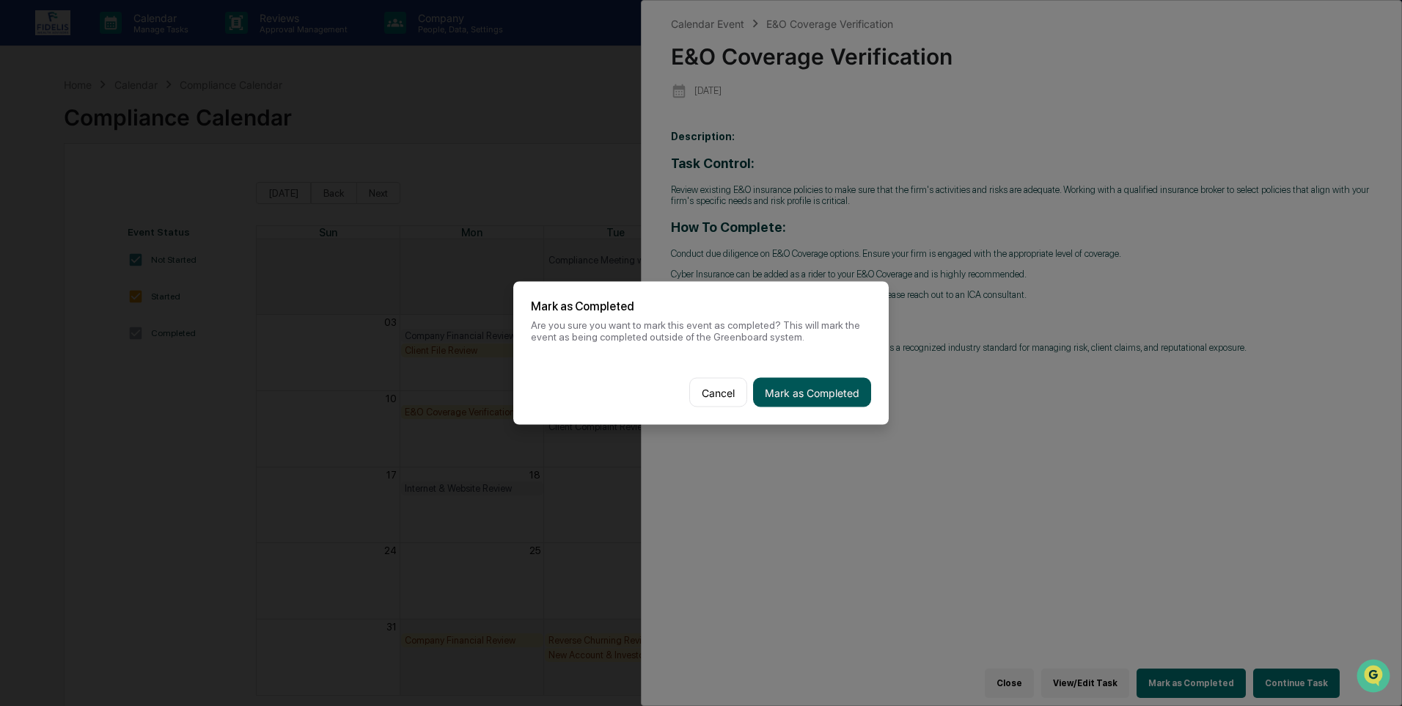
click at [798, 392] on button "Mark as Completed" at bounding box center [812, 392] width 118 height 29
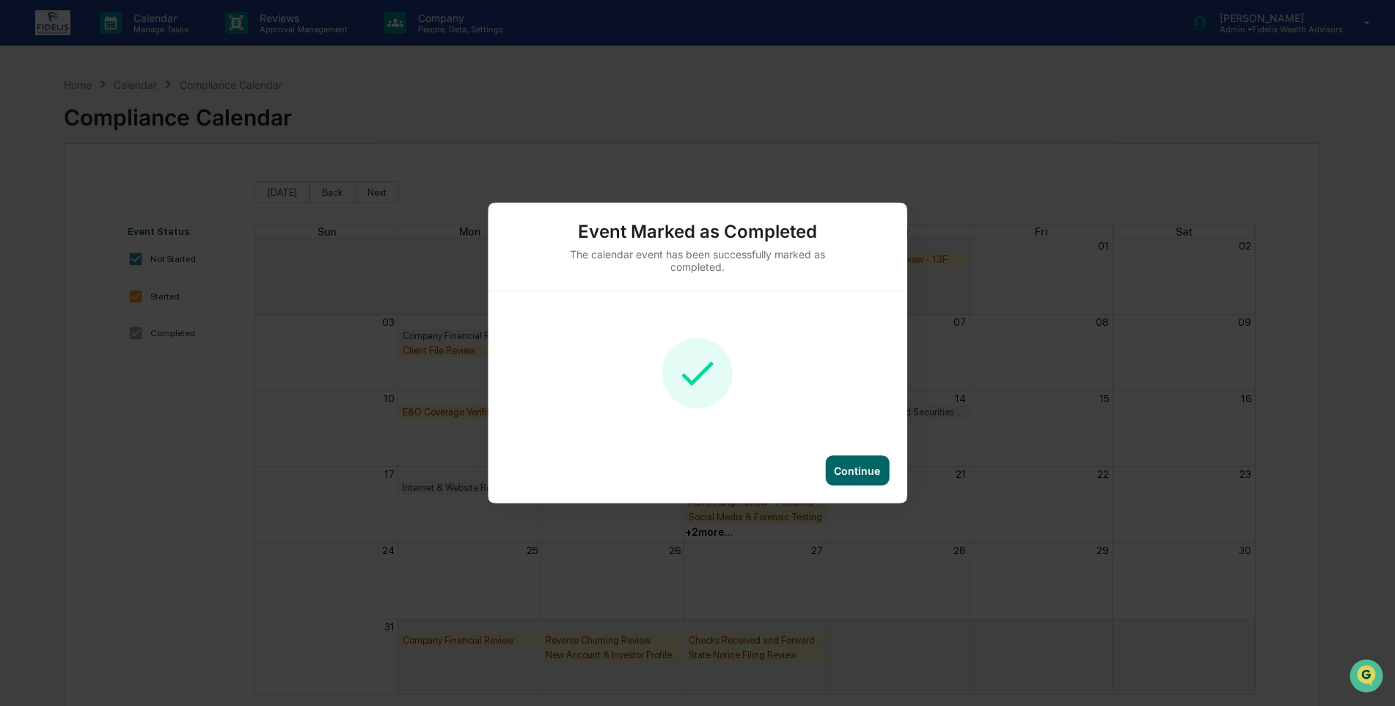
click at [873, 461] on div "Continue" at bounding box center [857, 471] width 64 height 30
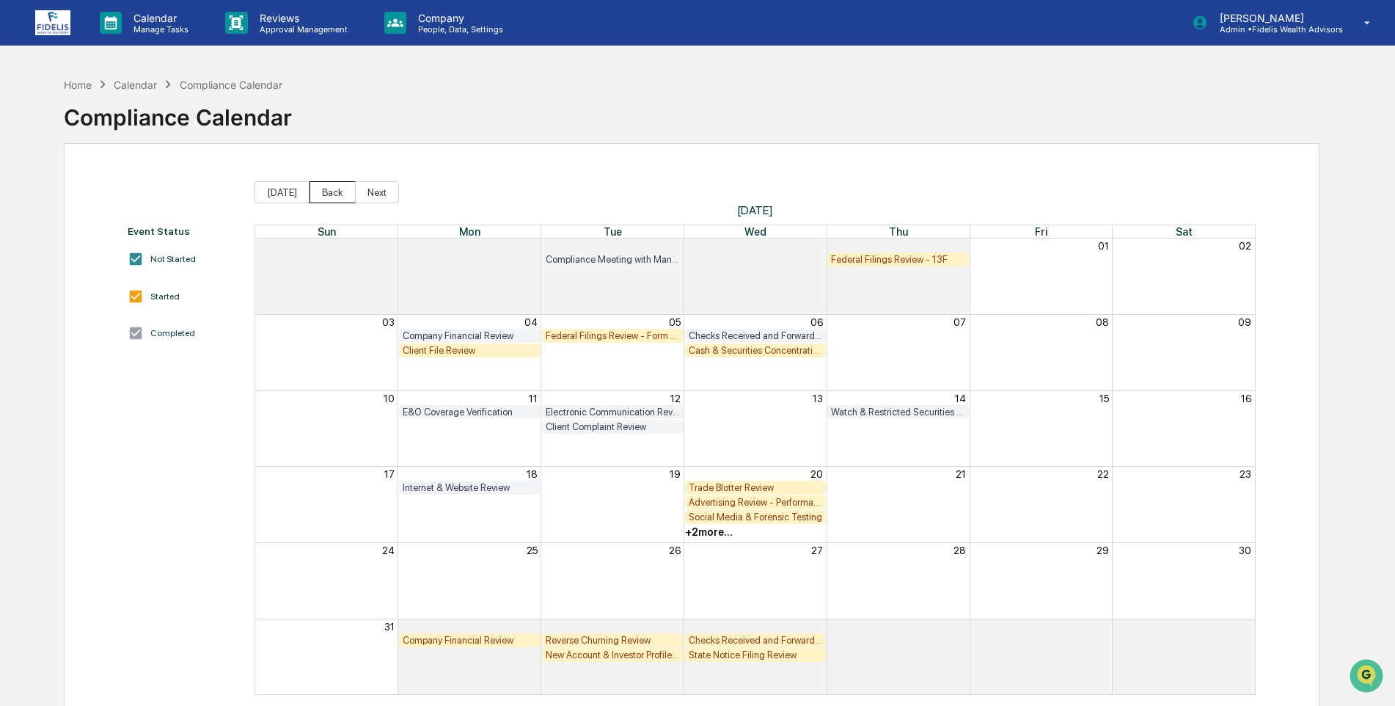
click at [321, 194] on button "Back" at bounding box center [333, 192] width 46 height 22
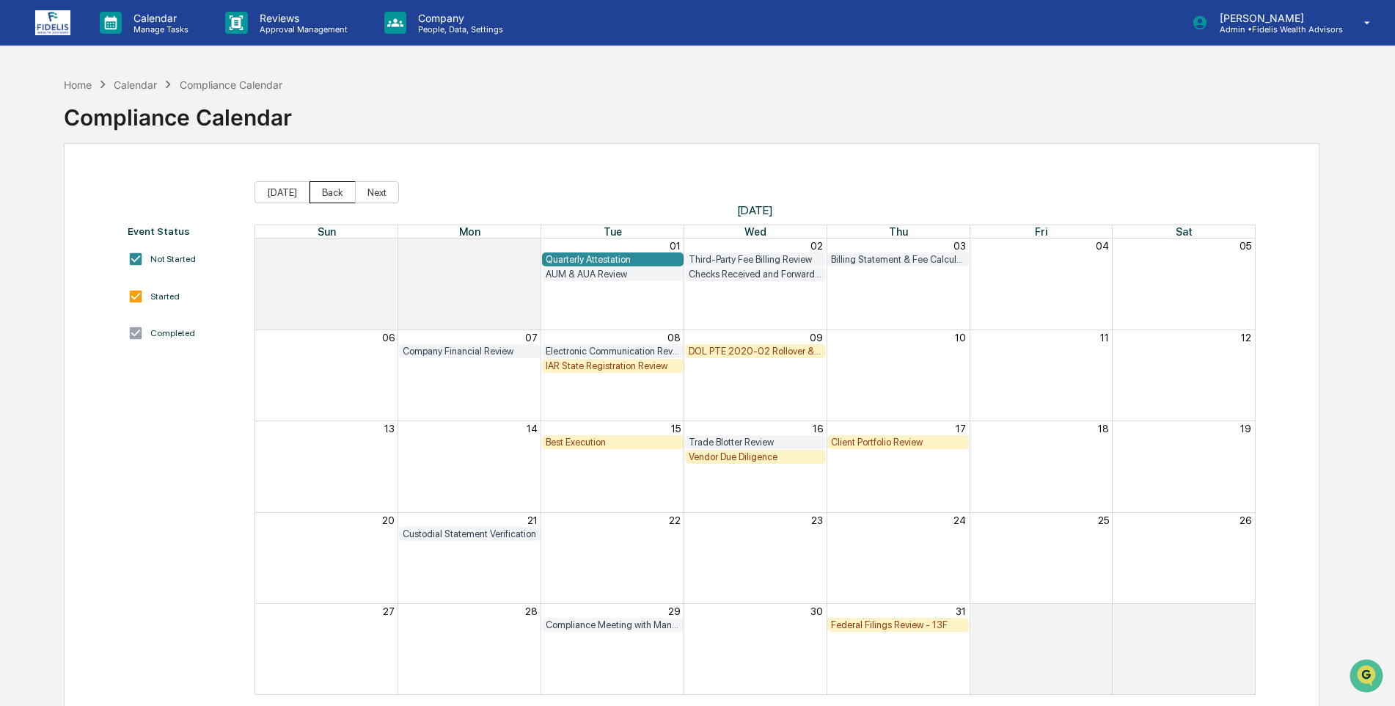
click at [331, 191] on button "Back" at bounding box center [333, 192] width 46 height 22
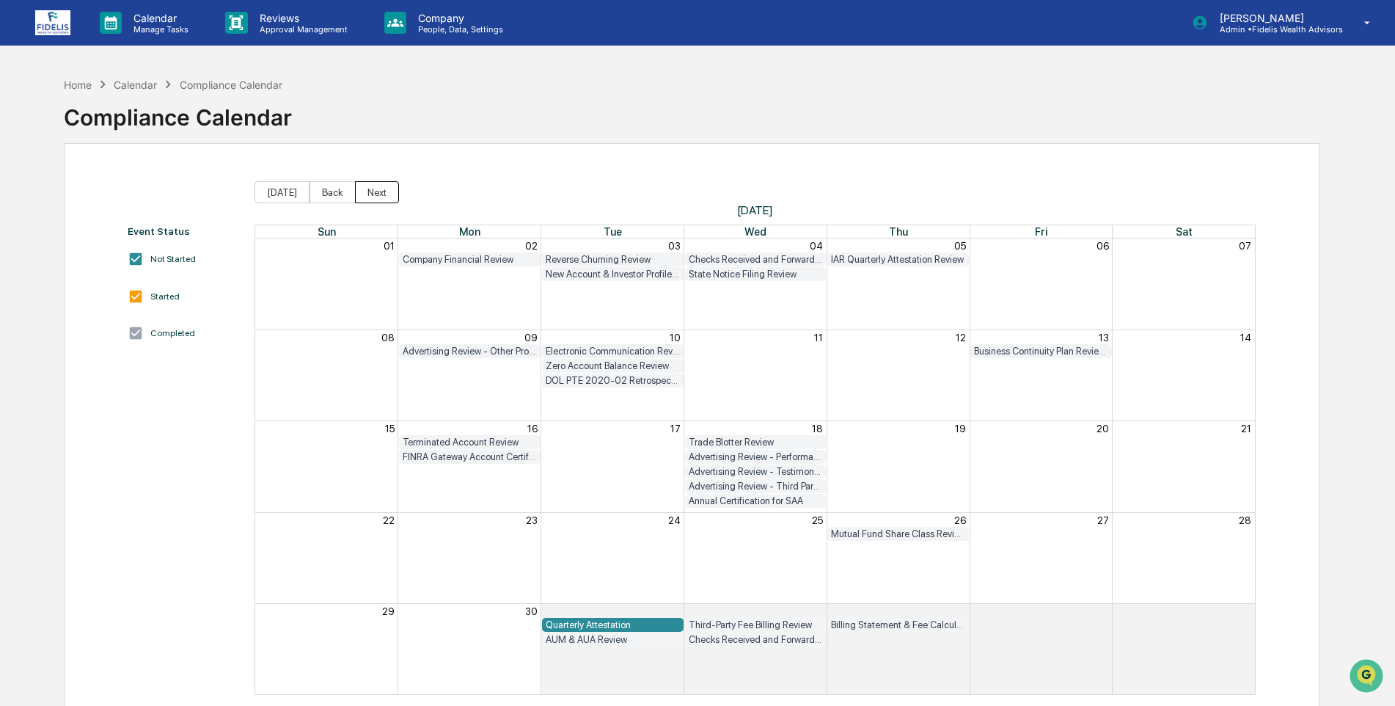
click at [370, 191] on button "Next" at bounding box center [377, 192] width 44 height 22
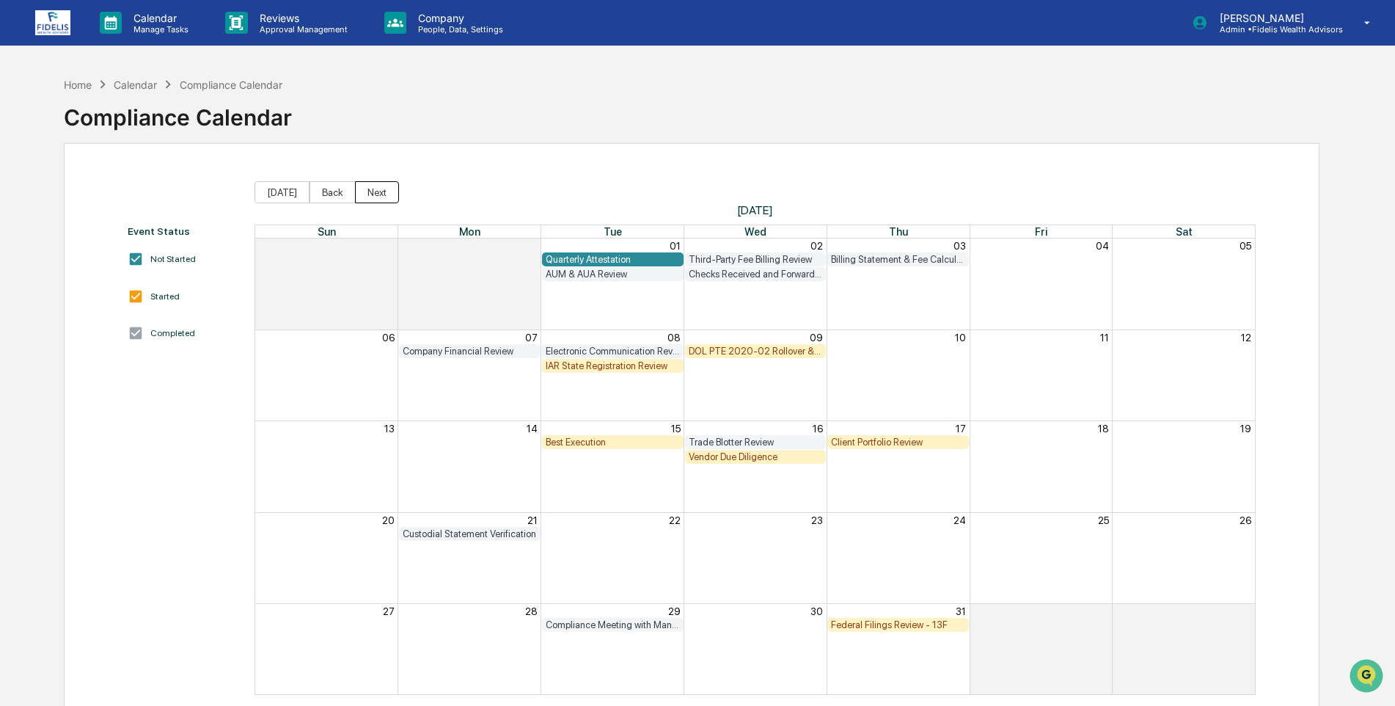
click at [370, 187] on button "Next" at bounding box center [377, 192] width 44 height 22
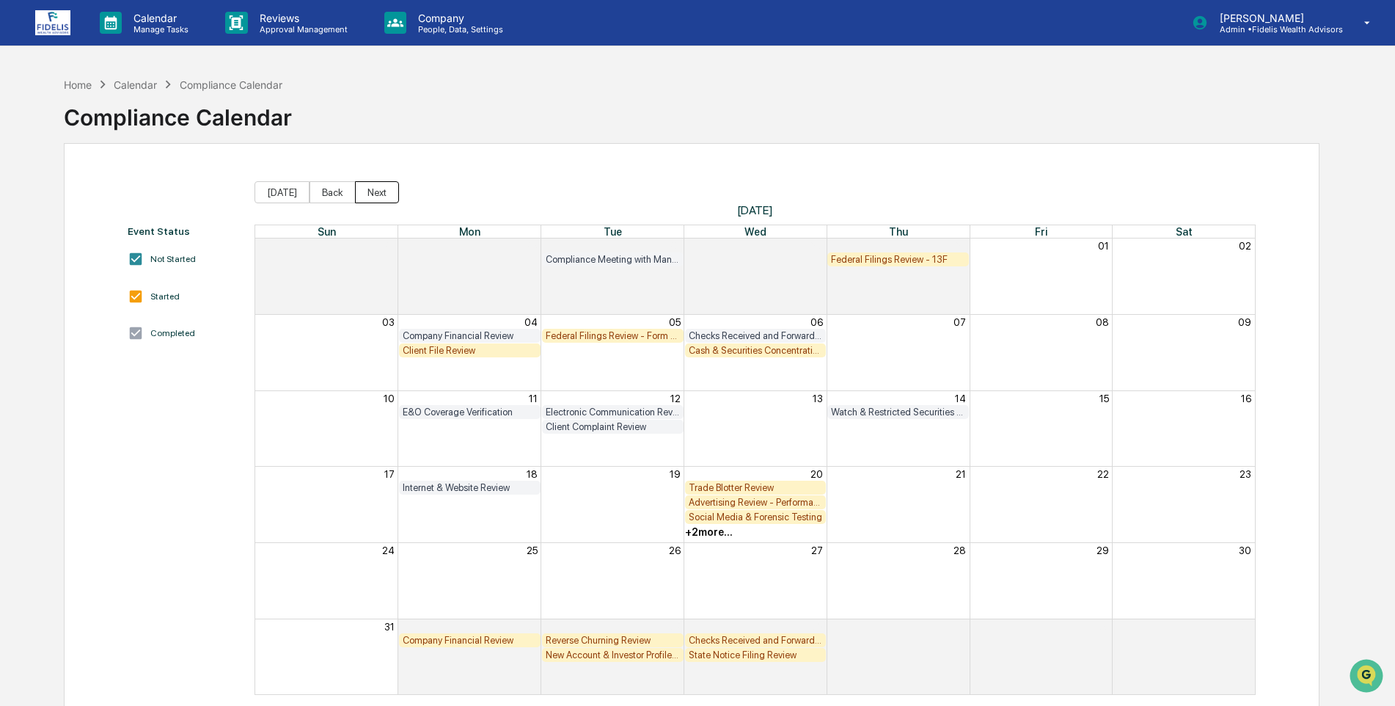
click at [373, 200] on button "Next" at bounding box center [377, 192] width 44 height 22
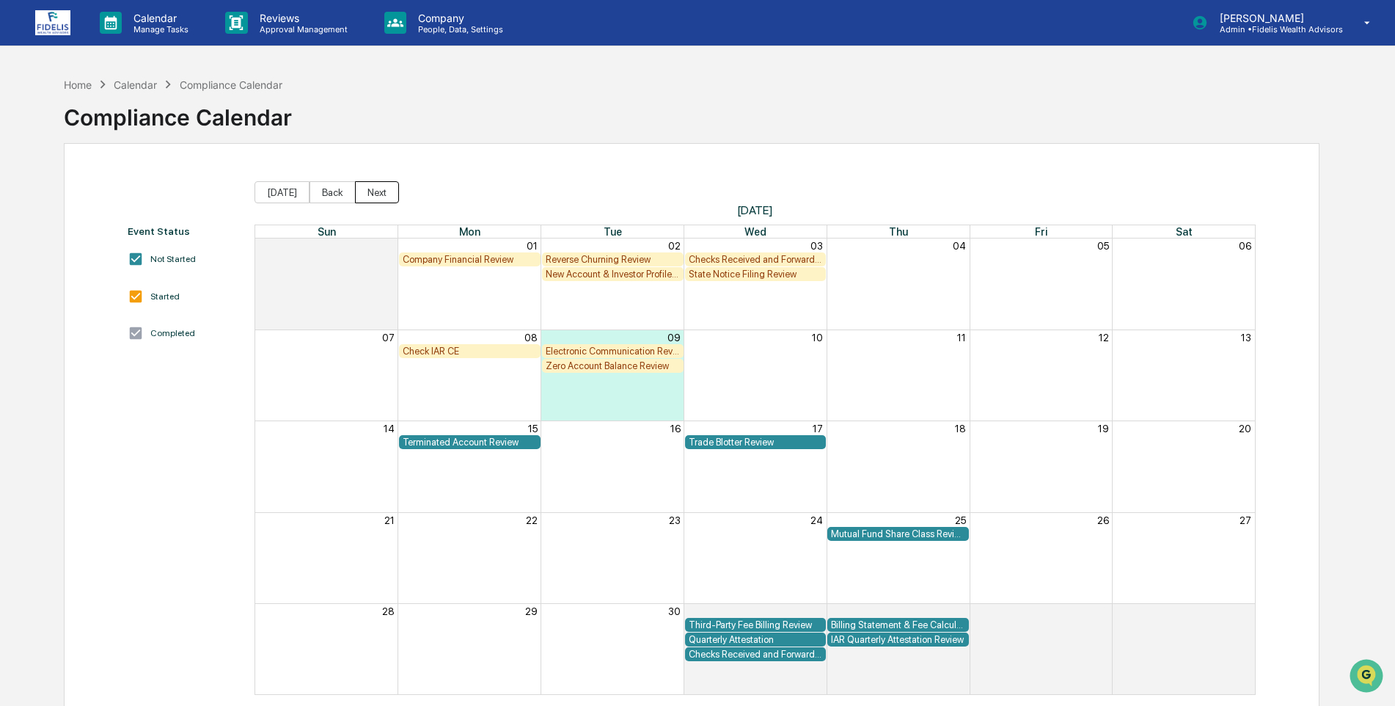
click at [372, 188] on button "Next" at bounding box center [377, 192] width 44 height 22
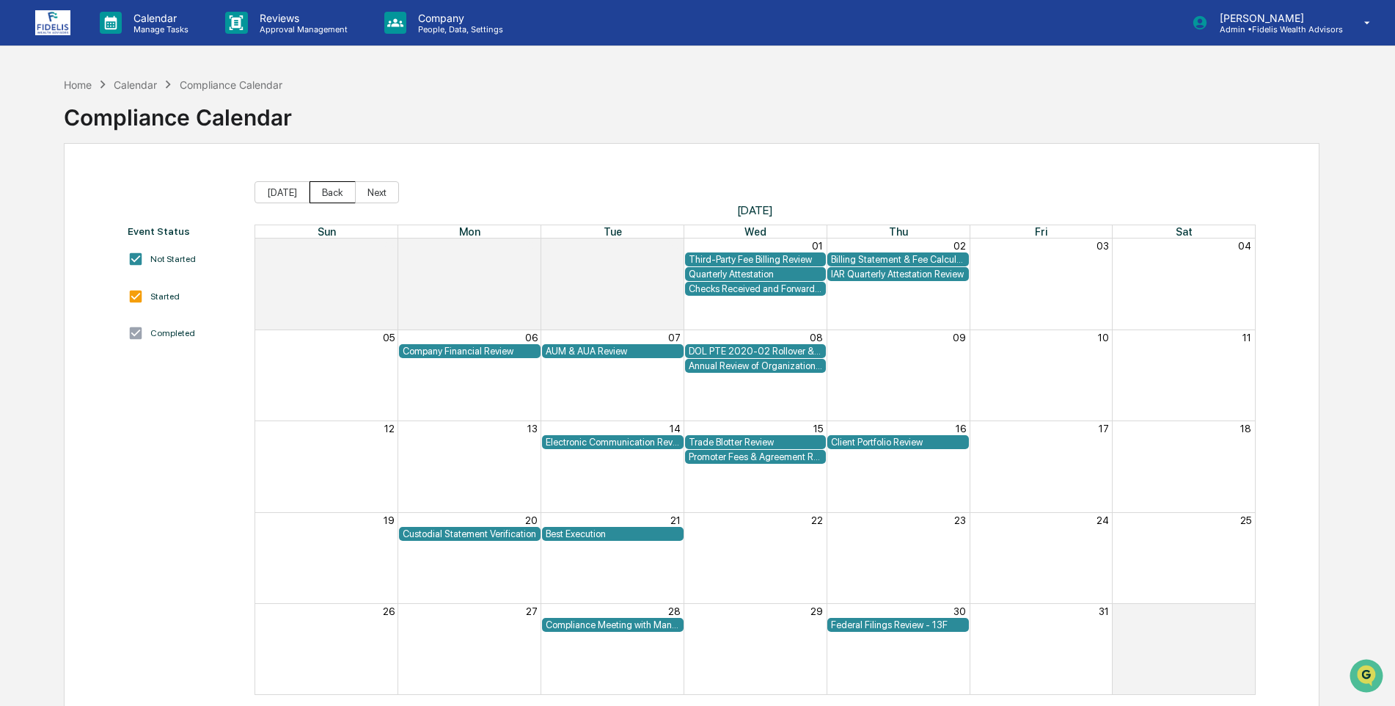
click at [326, 191] on button "Back" at bounding box center [333, 192] width 46 height 22
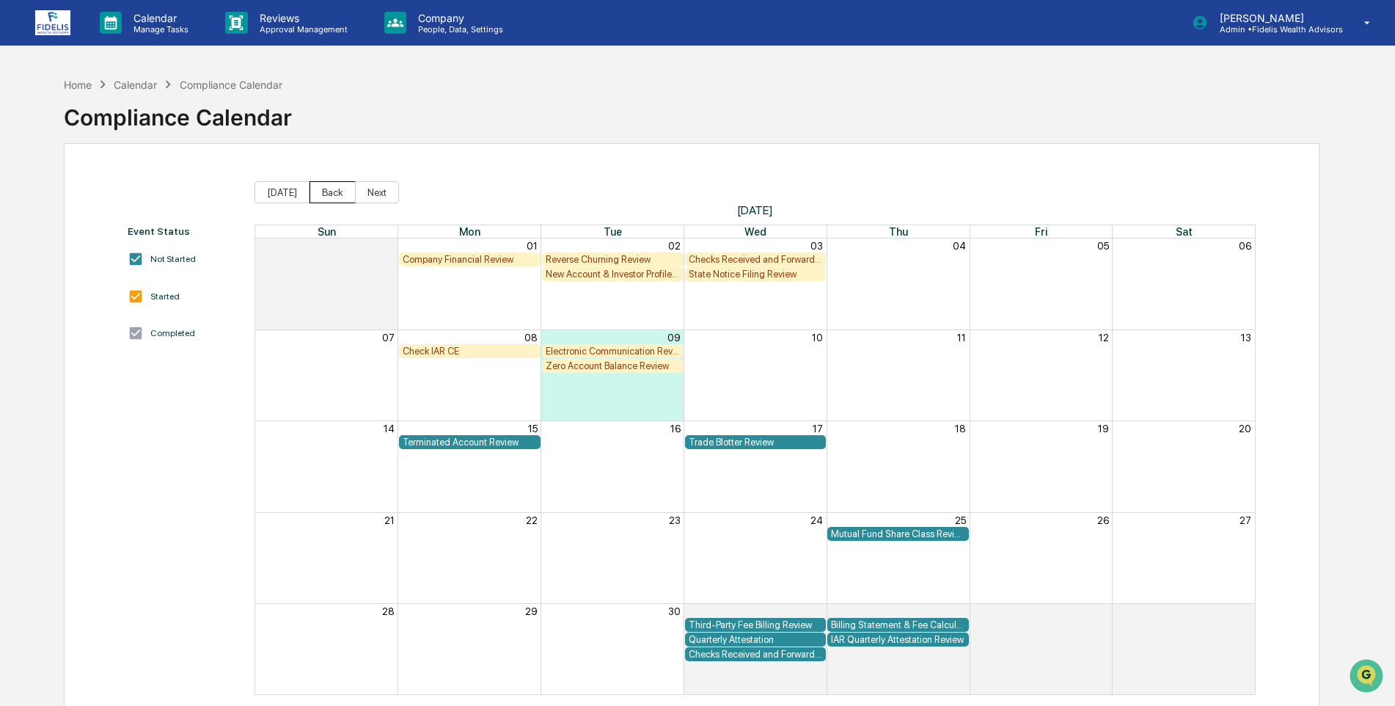
click at [327, 197] on button "Back" at bounding box center [333, 192] width 46 height 22
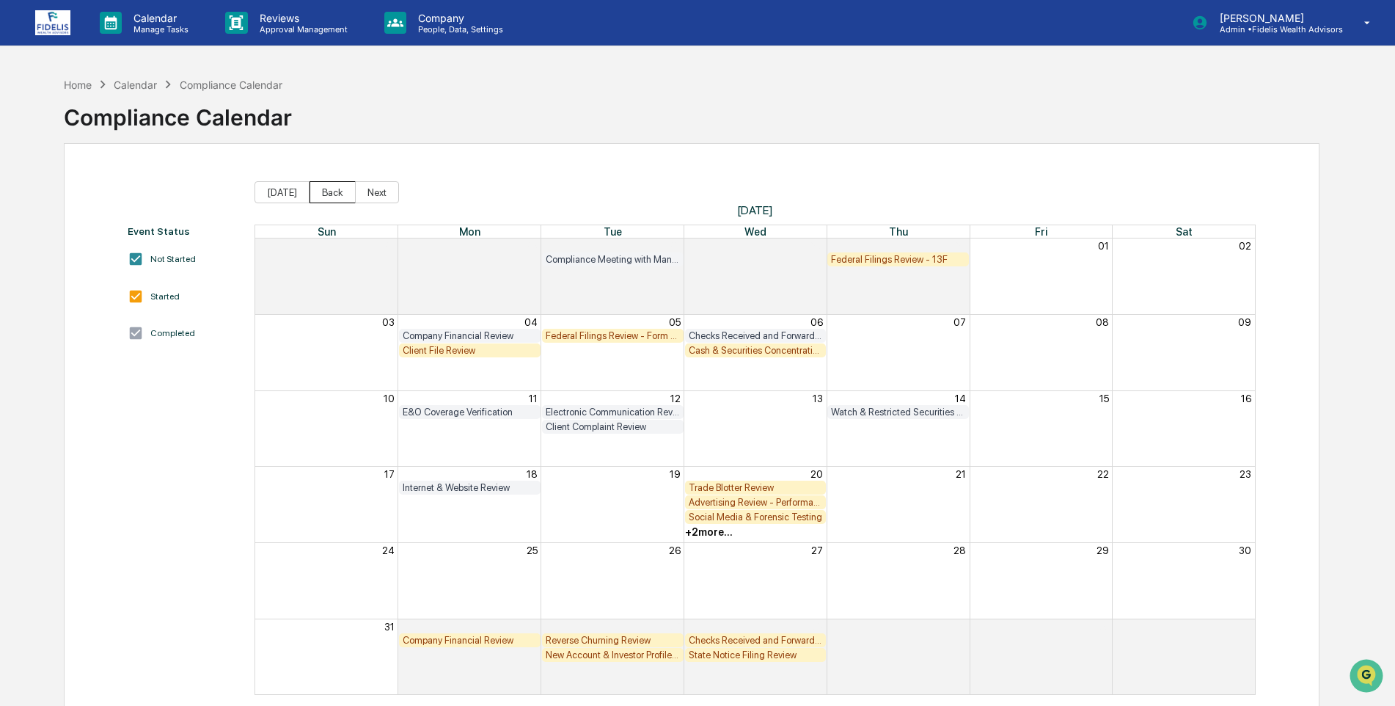
click at [327, 197] on button "Back" at bounding box center [333, 192] width 46 height 22
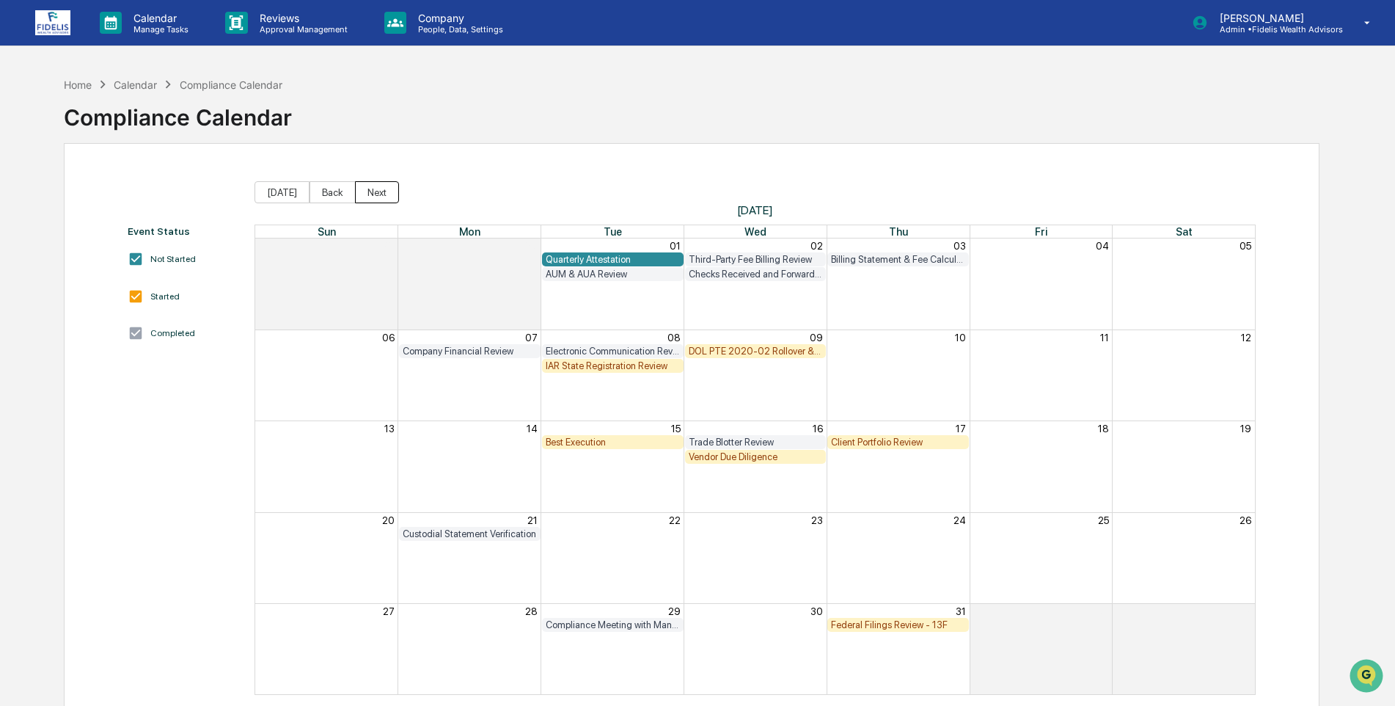
click at [367, 198] on button "Next" at bounding box center [377, 192] width 44 height 22
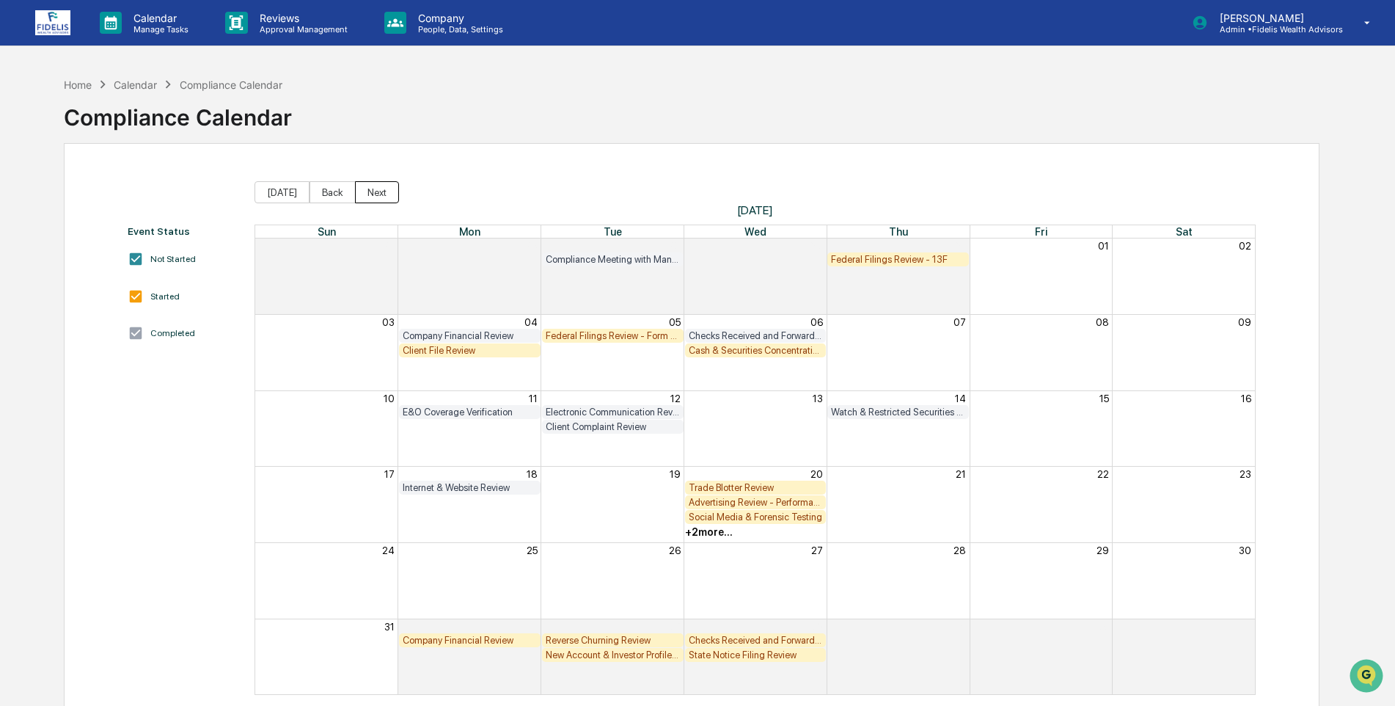
click at [374, 197] on button "Next" at bounding box center [377, 192] width 44 height 22
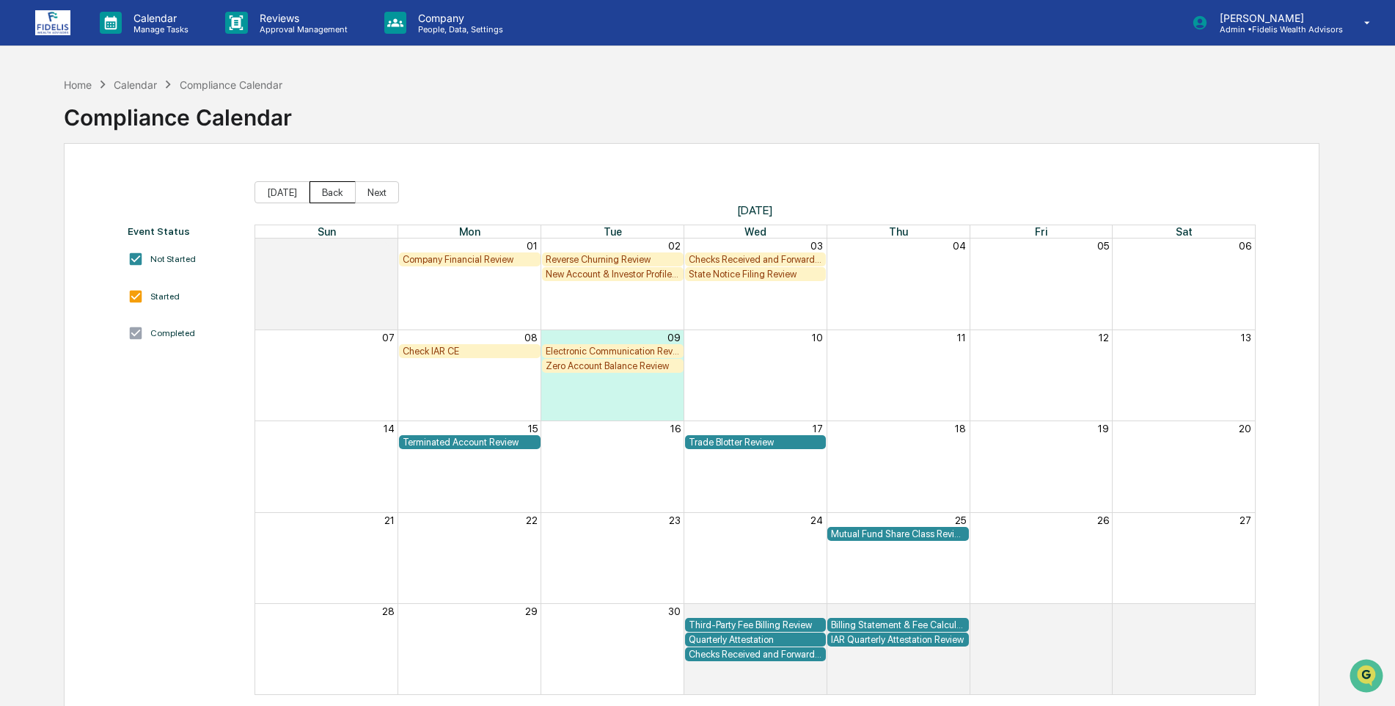
drag, startPoint x: 332, startPoint y: 188, endPoint x: 355, endPoint y: 224, distance: 42.5
click at [332, 189] on button "Back" at bounding box center [333, 192] width 46 height 22
